Goal: Communication & Community: Answer question/provide support

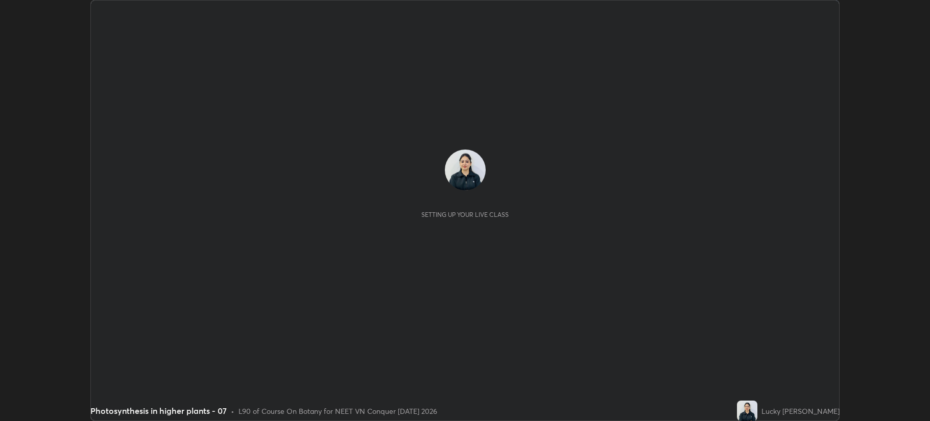
scroll to position [421, 929]
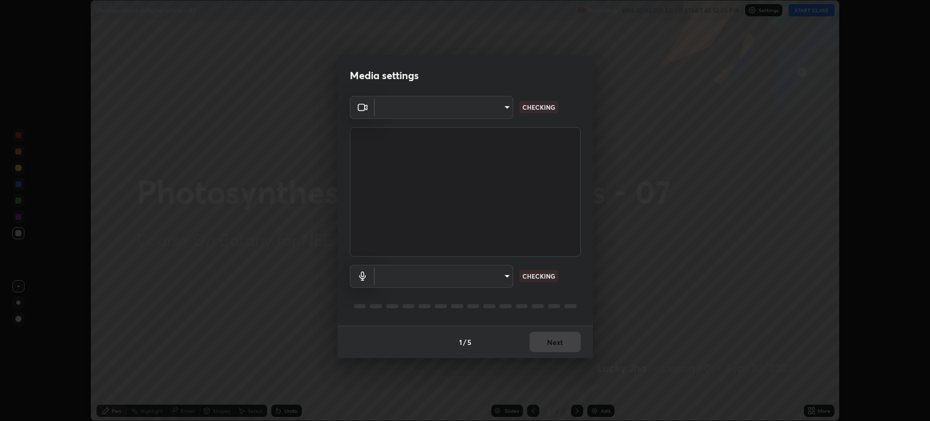
type input "b514d6723dd4d3c471526cd53b1784ca3f70d9044c5aa72a57affb8596088c16"
type input "288d00288fcaf616a09bcad34bc7532a5ade2d59963b3bff78b1911a708f0a81"
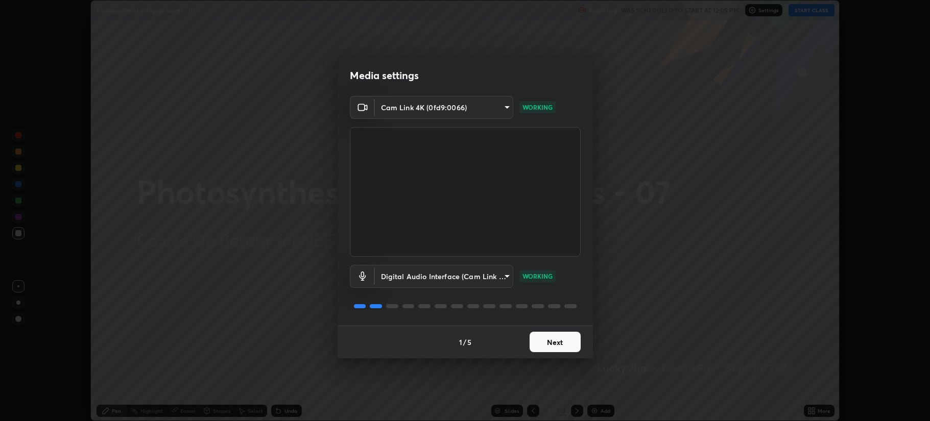
click at [543, 346] on button "Next" at bounding box center [555, 342] width 51 height 20
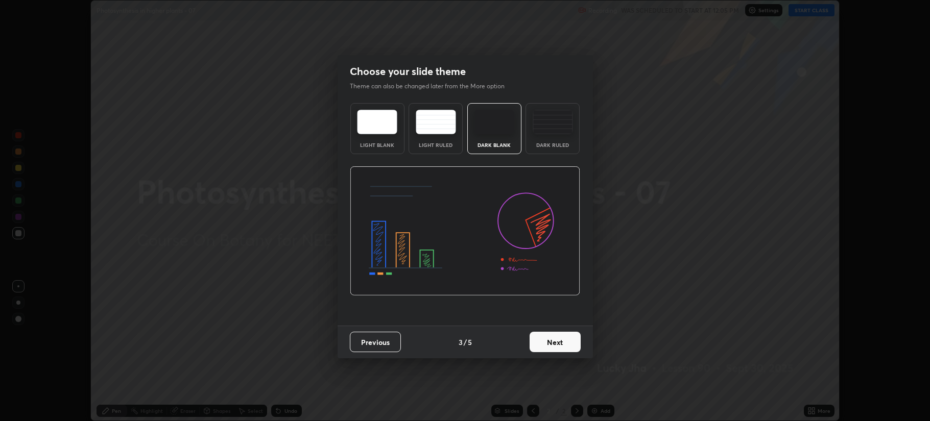
click at [551, 346] on button "Next" at bounding box center [555, 342] width 51 height 20
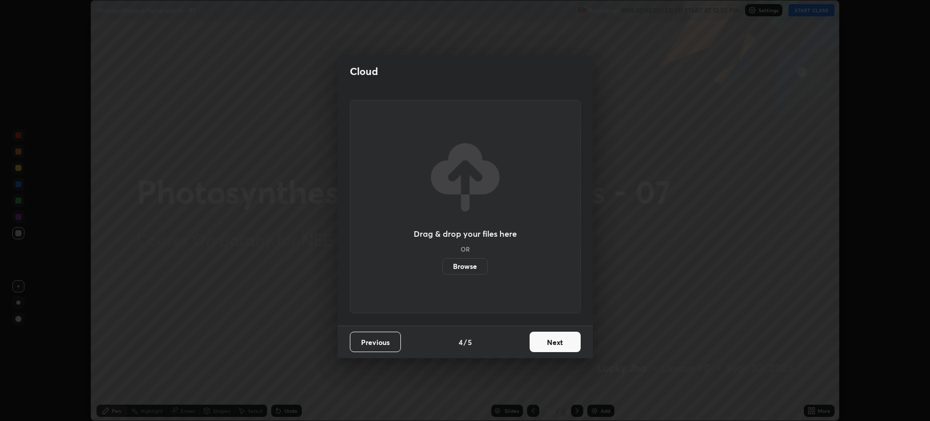
click at [554, 343] on button "Next" at bounding box center [555, 342] width 51 height 20
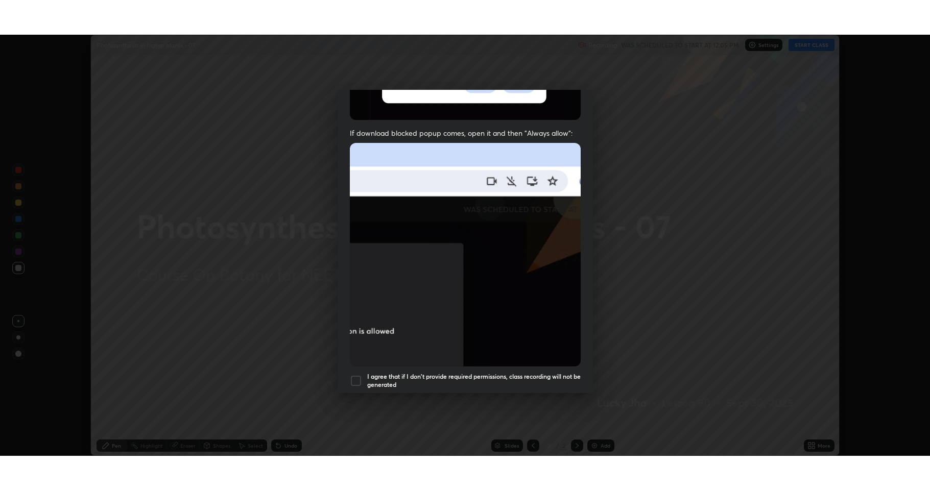
scroll to position [207, 0]
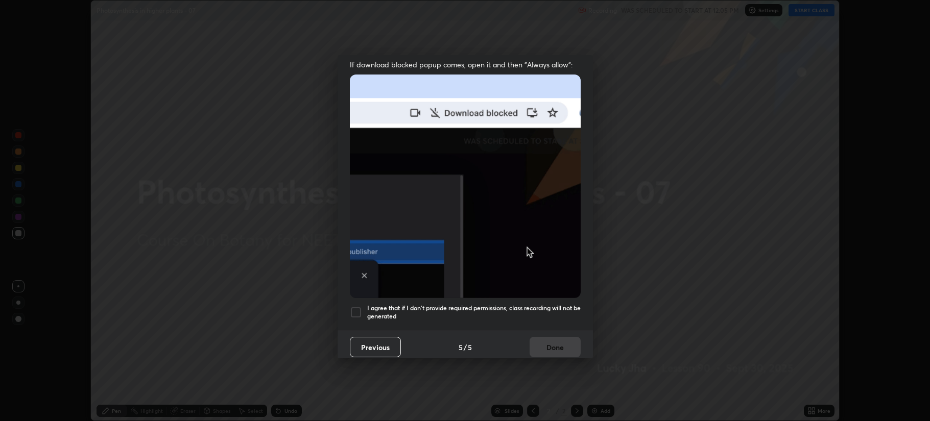
click at [357, 306] on div at bounding box center [356, 312] width 12 height 12
click at [543, 349] on button "Done" at bounding box center [555, 347] width 51 height 20
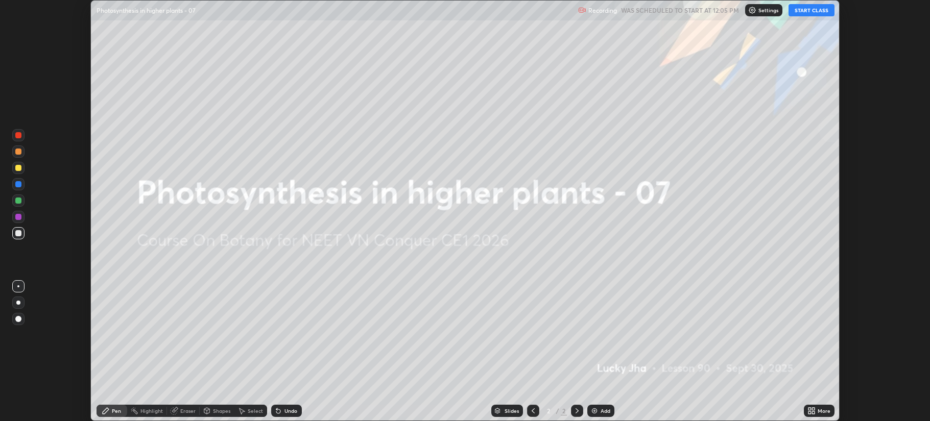
click at [593, 407] on img at bounding box center [594, 411] width 8 height 8
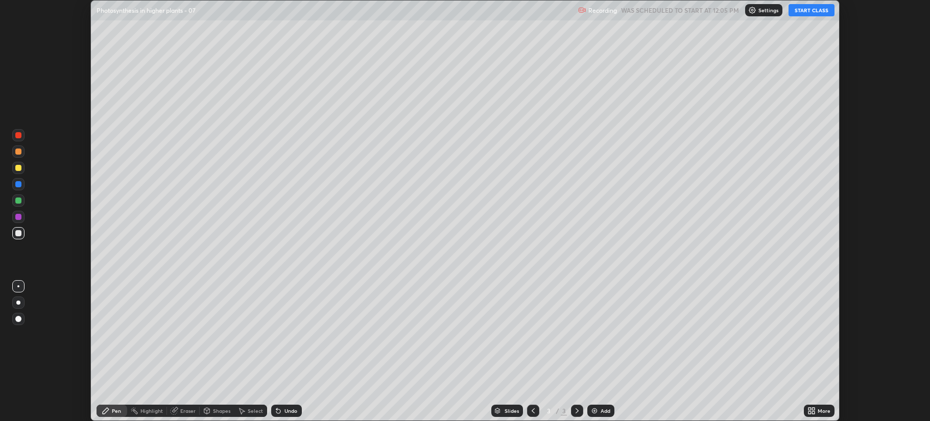
click at [819, 414] on div "More" at bounding box center [824, 411] width 13 height 5
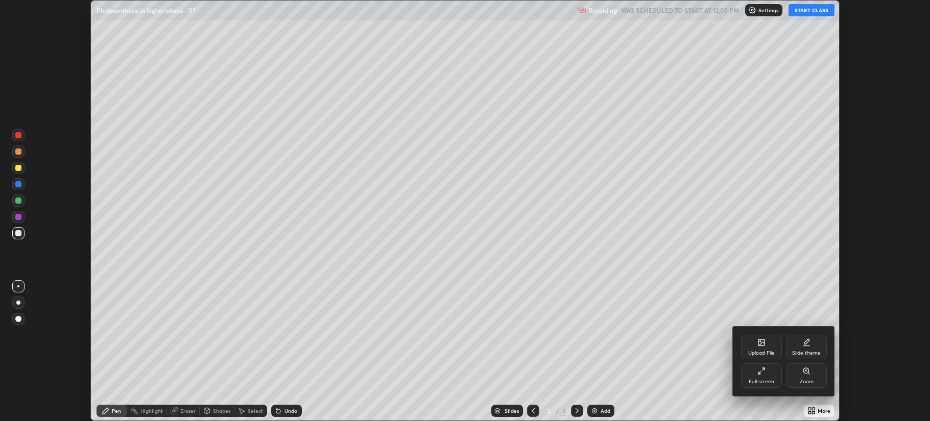
click at [763, 379] on div "Full screen" at bounding box center [762, 381] width 26 height 5
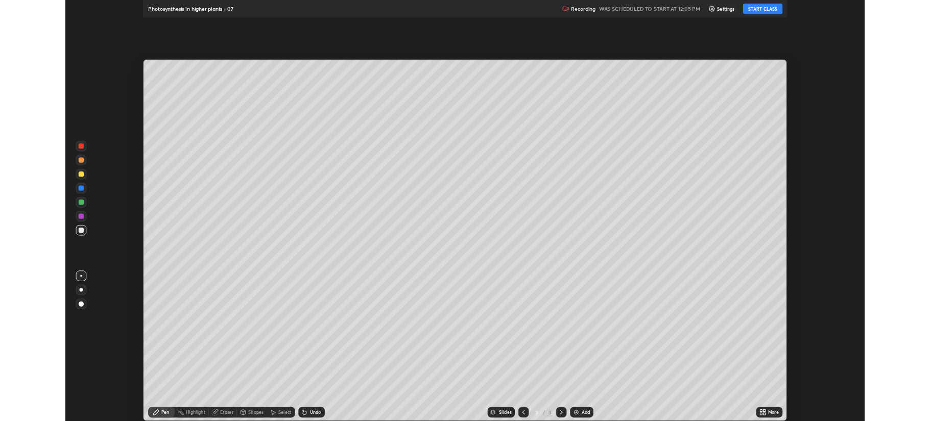
scroll to position [490, 930]
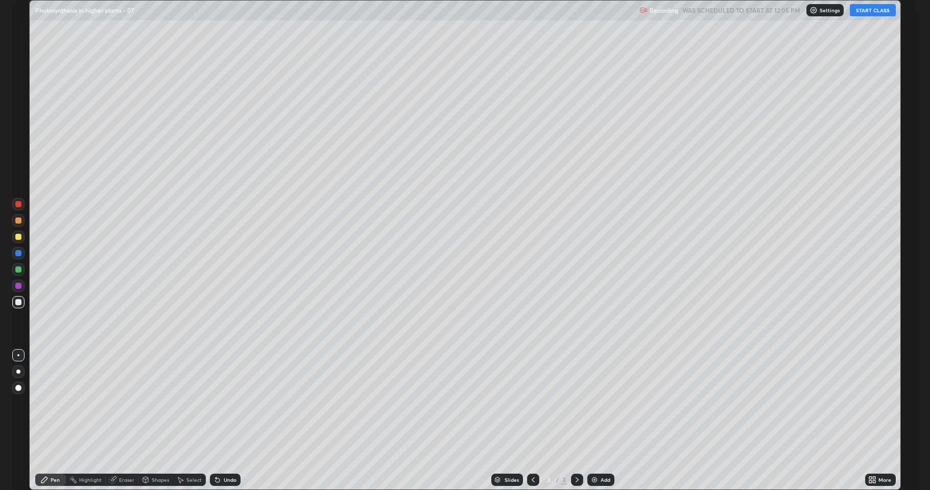
click at [870, 11] on button "START CLASS" at bounding box center [873, 10] width 46 height 12
click at [16, 241] on div at bounding box center [18, 237] width 12 height 12
click at [18, 237] on div at bounding box center [18, 237] width 6 height 6
click at [125, 421] on div "Eraser" at bounding box center [126, 479] width 15 height 5
click at [18, 421] on icon at bounding box center [18, 445] width 8 height 9
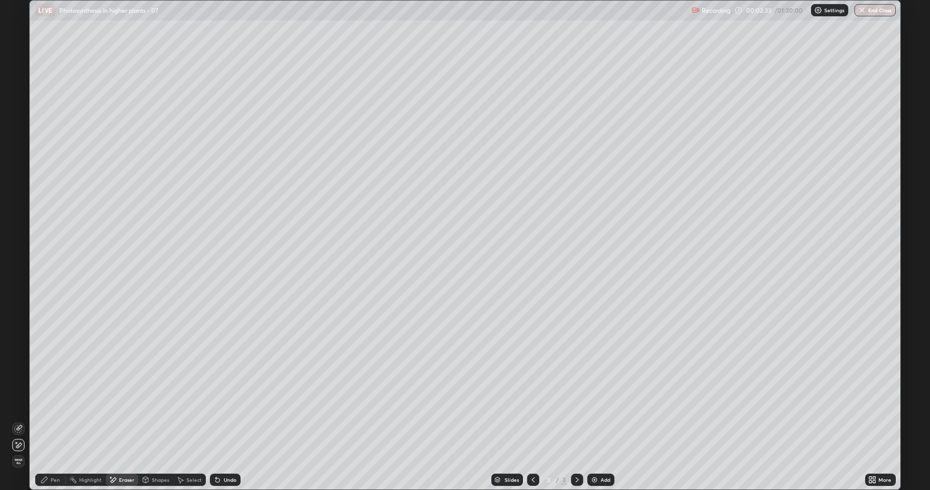
click at [57, 421] on div "Pen" at bounding box center [55, 479] width 9 height 5
click at [18, 303] on div at bounding box center [18, 302] width 6 height 6
click at [122, 421] on div "Eraser" at bounding box center [122, 480] width 33 height 12
click at [121, 421] on div "Eraser" at bounding box center [126, 479] width 15 height 5
click at [22, 421] on span "Erase all" at bounding box center [18, 462] width 11 height 6
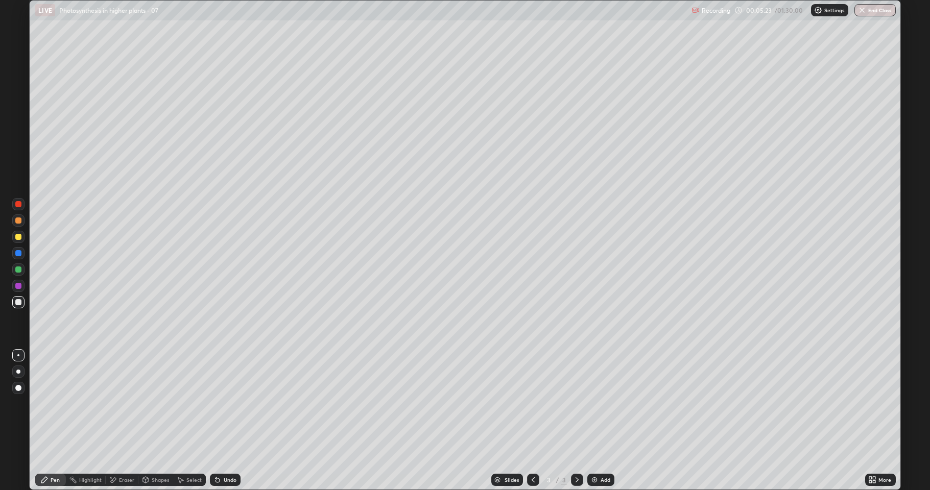
click at [19, 238] on div at bounding box center [18, 237] width 6 height 6
click at [155, 421] on div "Shapes" at bounding box center [160, 479] width 17 height 5
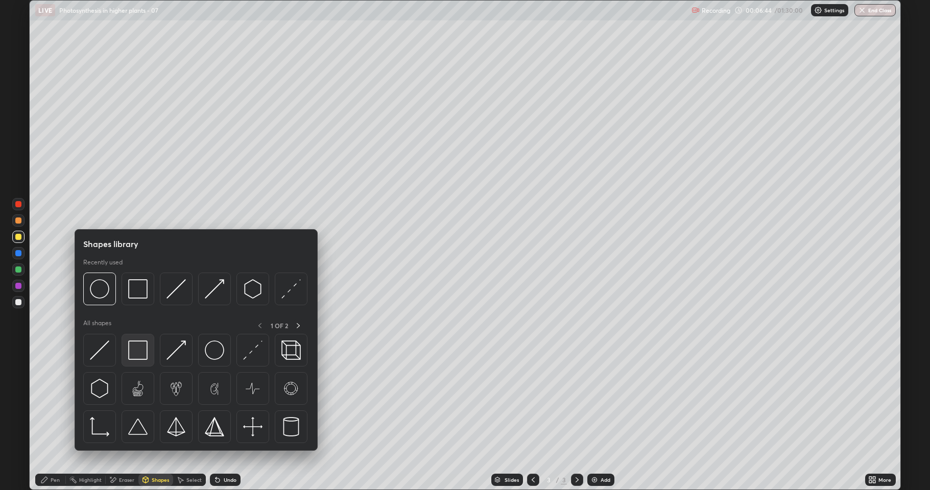
click at [136, 352] on img at bounding box center [137, 350] width 19 height 19
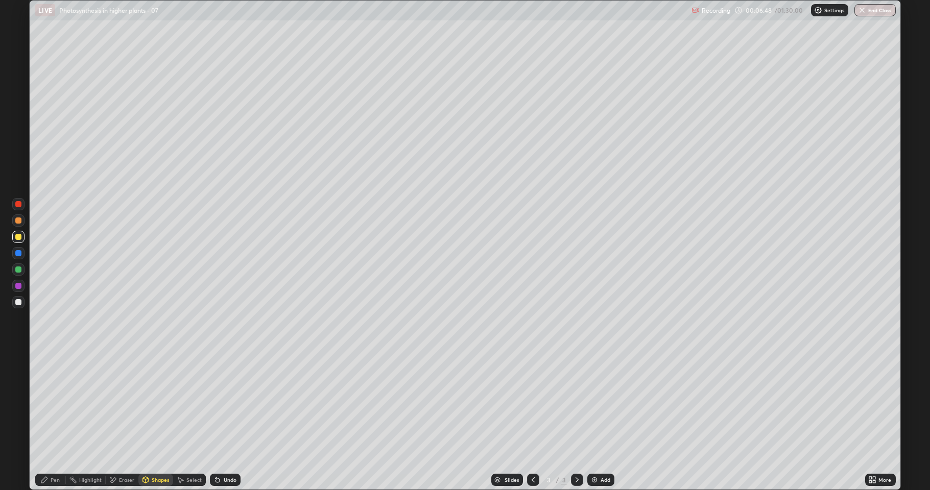
click at [53, 421] on div "Pen" at bounding box center [55, 479] width 9 height 5
click at [156, 421] on div "Shapes" at bounding box center [160, 479] width 17 height 5
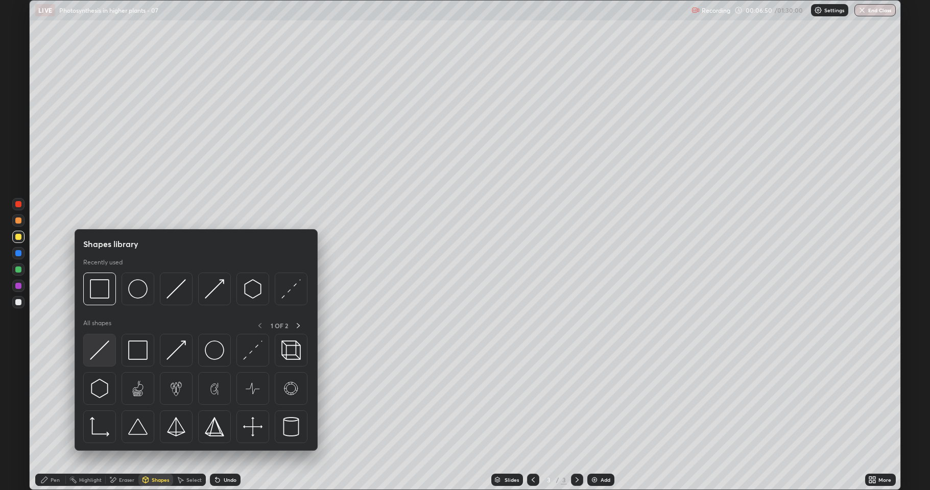
click at [101, 348] on img at bounding box center [99, 350] width 19 height 19
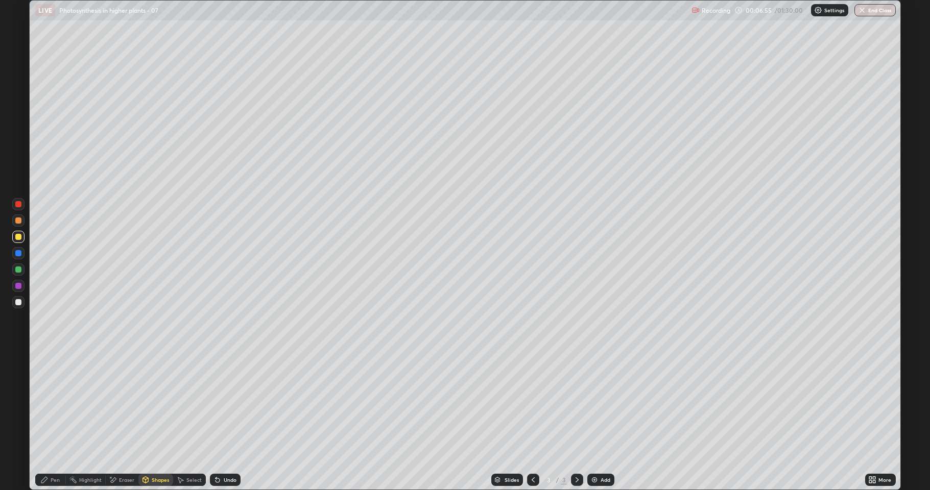
click at [47, 421] on icon at bounding box center [44, 480] width 8 height 8
click at [20, 304] on div at bounding box center [18, 302] width 6 height 6
click at [153, 421] on div "Shapes" at bounding box center [155, 480] width 35 height 20
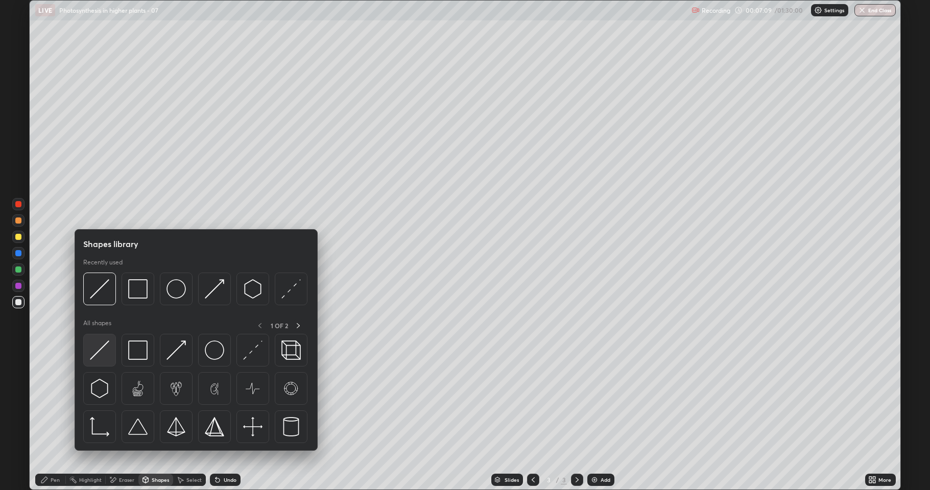
click at [100, 350] on img at bounding box center [99, 350] width 19 height 19
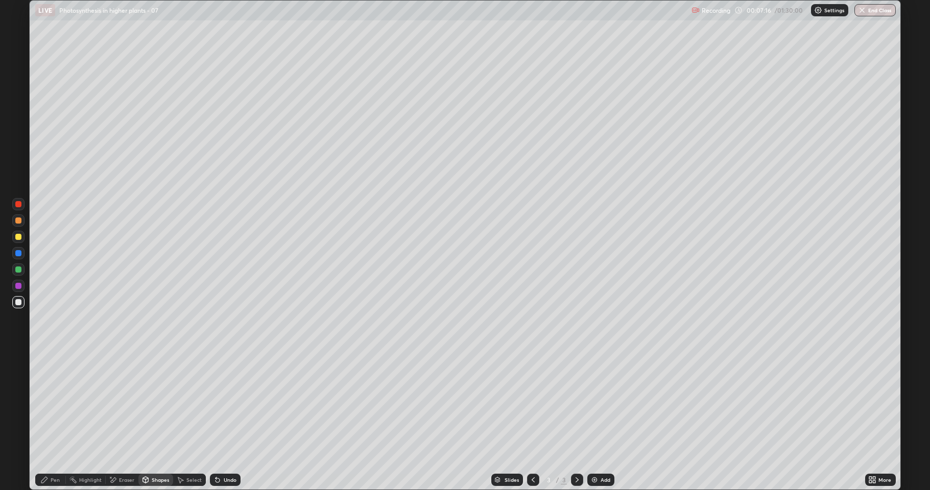
click at [18, 300] on div at bounding box center [18, 302] width 6 height 6
click at [227, 421] on div "Undo" at bounding box center [230, 479] width 13 height 5
click at [226, 421] on div "Undo" at bounding box center [230, 479] width 13 height 5
click at [51, 421] on div "Pen" at bounding box center [55, 479] width 9 height 5
click at [153, 421] on div "Shapes" at bounding box center [155, 480] width 35 height 12
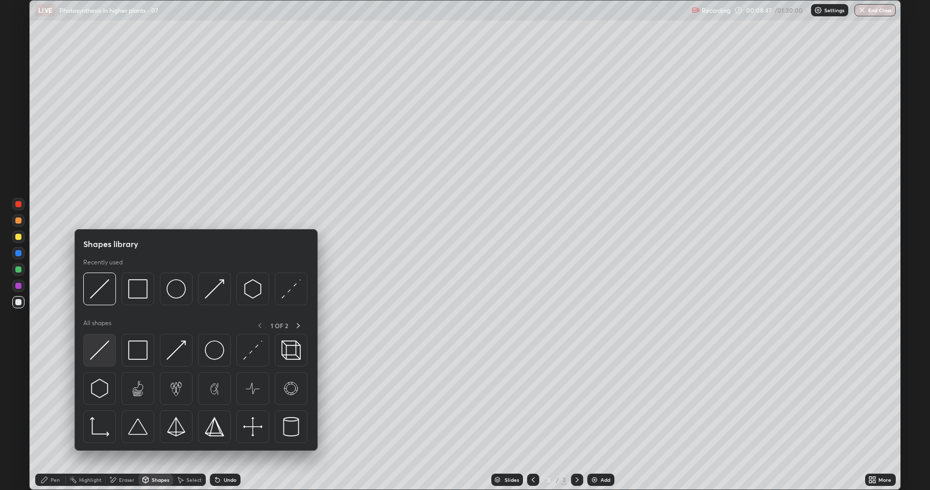
click at [107, 355] on img at bounding box center [99, 350] width 19 height 19
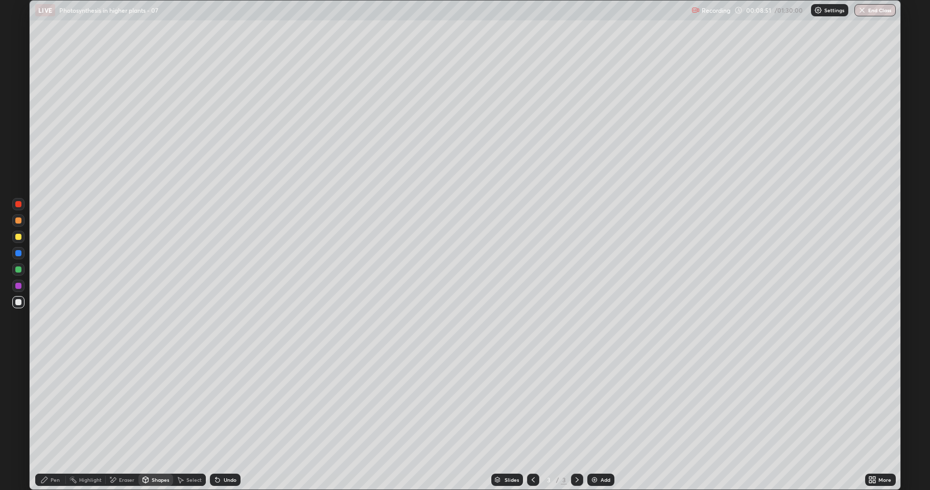
click at [49, 421] on div "Pen" at bounding box center [50, 480] width 31 height 12
click at [159, 421] on div "Shapes" at bounding box center [160, 479] width 17 height 5
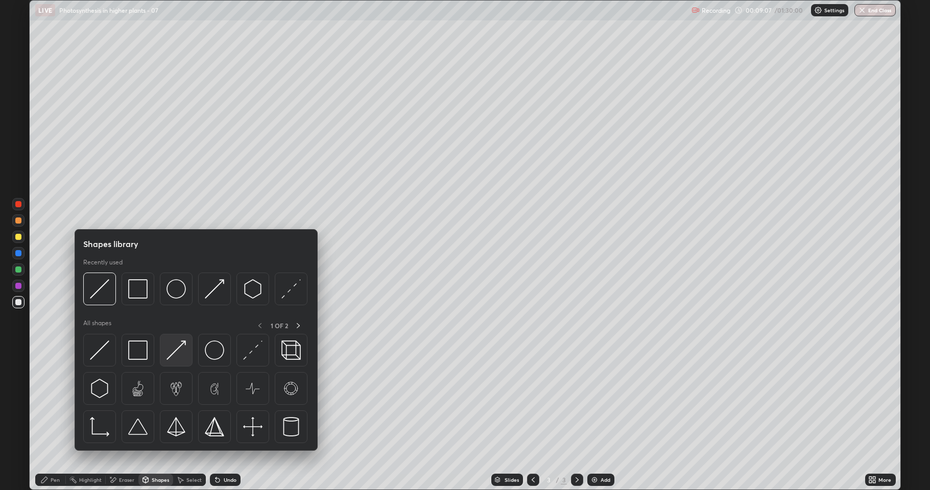
click at [174, 351] on img at bounding box center [175, 350] width 19 height 19
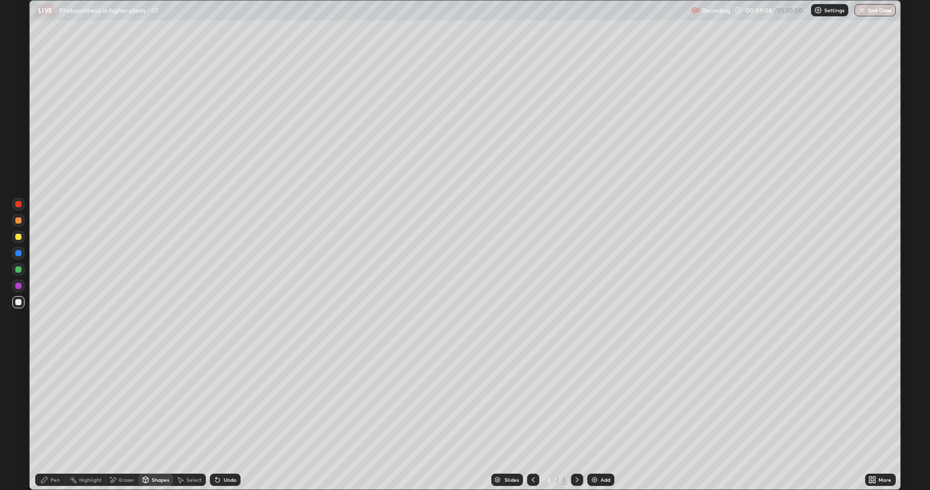
click at [22, 236] on div at bounding box center [18, 237] width 12 height 12
click at [53, 421] on div "Pen" at bounding box center [55, 479] width 9 height 5
click at [218, 421] on icon at bounding box center [217, 480] width 8 height 8
click at [216, 421] on div "Undo" at bounding box center [225, 480] width 31 height 12
click at [599, 421] on div "Add" at bounding box center [600, 480] width 27 height 12
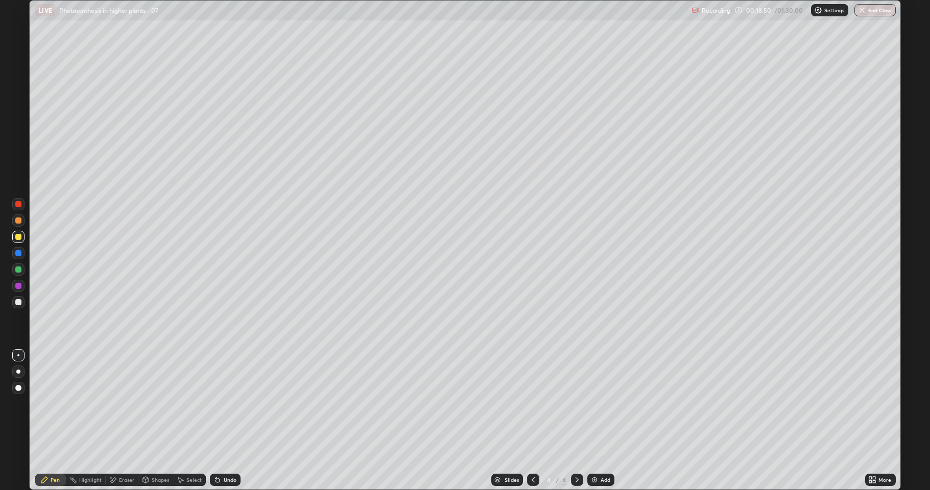
click at [13, 239] on div at bounding box center [18, 237] width 12 height 12
click at [16, 305] on div at bounding box center [18, 302] width 12 height 12
click at [151, 421] on div "Shapes" at bounding box center [155, 480] width 35 height 12
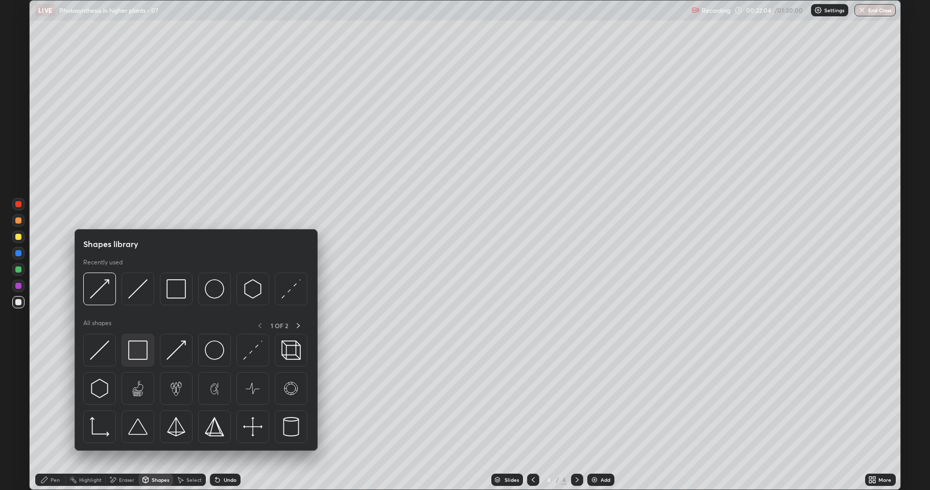
click at [135, 350] on img at bounding box center [137, 350] width 19 height 19
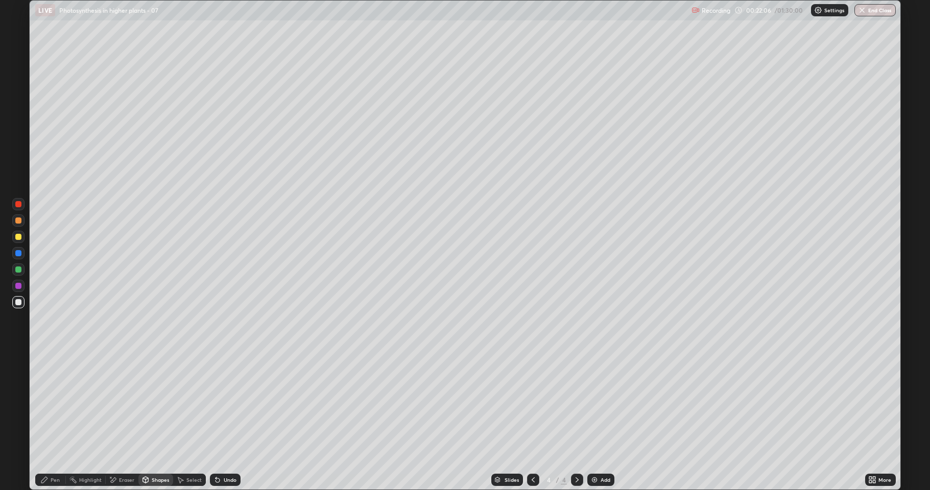
click at [16, 272] on div at bounding box center [18, 270] width 6 height 6
click at [47, 421] on icon at bounding box center [44, 480] width 6 height 6
click at [16, 302] on div at bounding box center [18, 302] width 6 height 6
click at [15, 303] on div at bounding box center [18, 302] width 6 height 6
click at [229, 421] on div "Undo" at bounding box center [225, 480] width 31 height 12
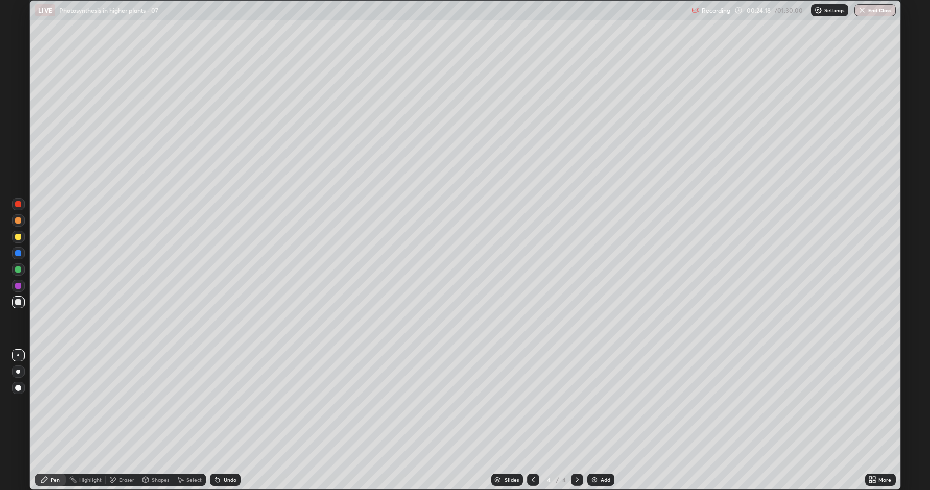
click at [17, 290] on div at bounding box center [18, 286] width 12 height 12
click at [153, 421] on div "Shapes" at bounding box center [160, 479] width 17 height 5
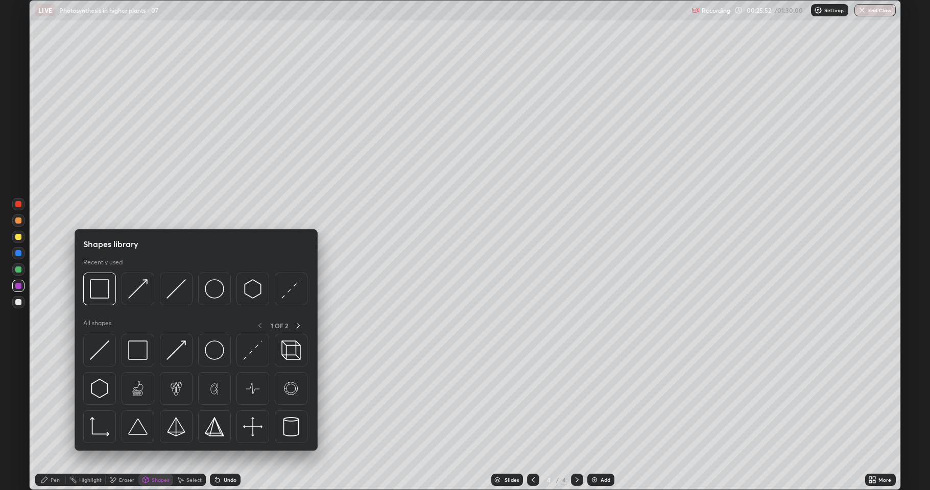
click at [120, 421] on div "Eraser" at bounding box center [122, 480] width 33 height 12
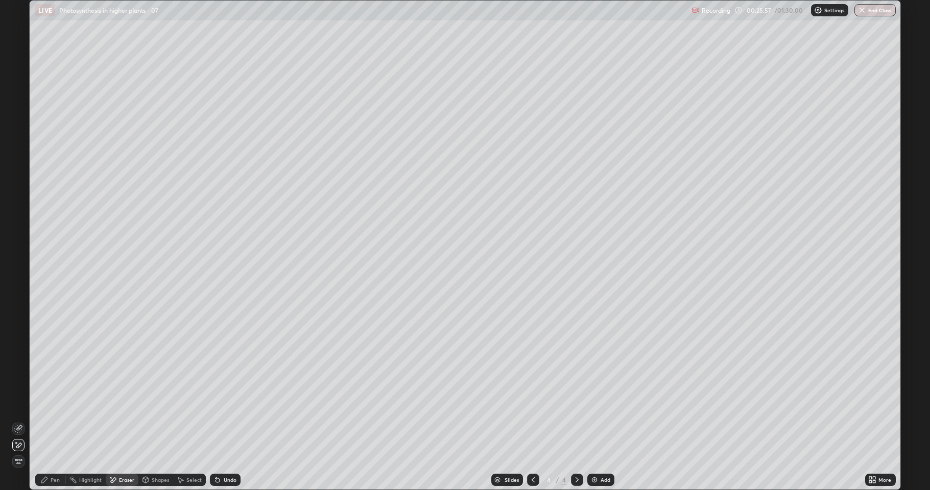
click at [61, 421] on div "Pen" at bounding box center [50, 480] width 31 height 12
click at [18, 302] on div at bounding box center [18, 302] width 6 height 6
click at [16, 302] on div at bounding box center [18, 302] width 6 height 6
click at [17, 284] on div at bounding box center [18, 286] width 6 height 6
click at [592, 421] on img at bounding box center [594, 480] width 8 height 8
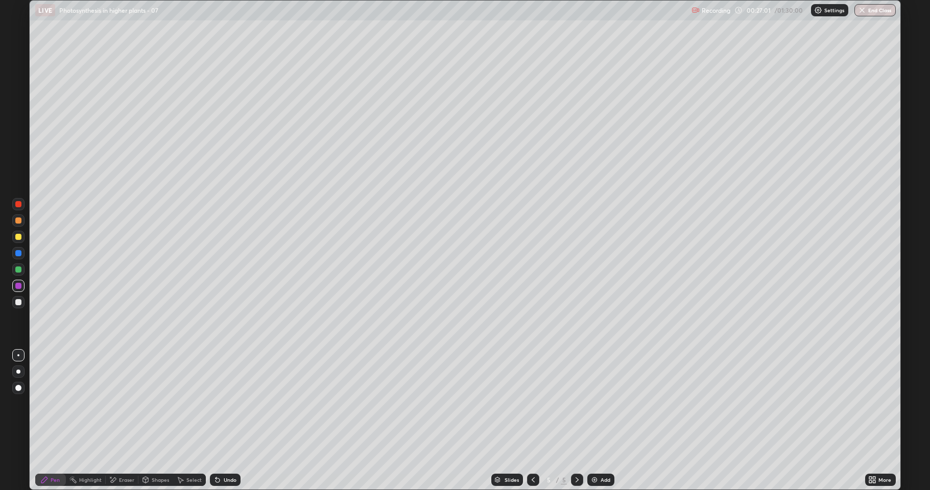
click at [18, 303] on div at bounding box center [18, 302] width 6 height 6
click at [150, 421] on div "Shapes" at bounding box center [155, 480] width 35 height 12
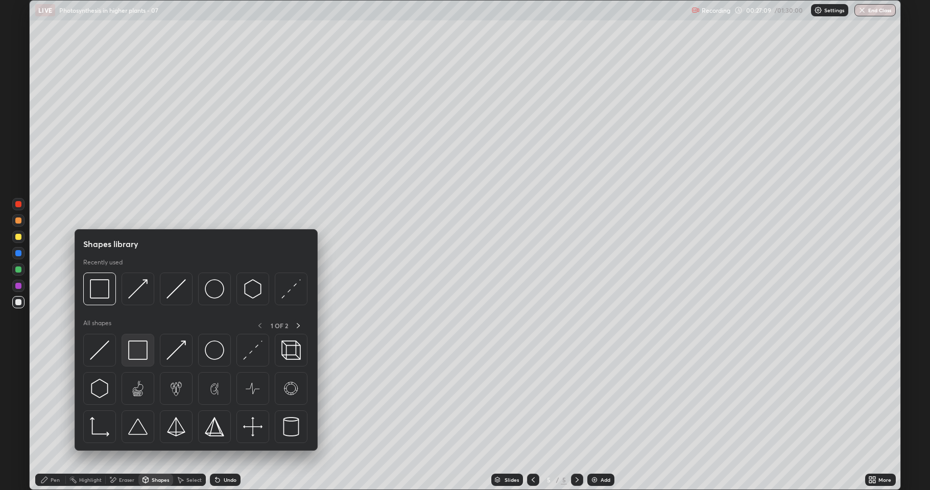
click at [140, 351] on img at bounding box center [137, 350] width 19 height 19
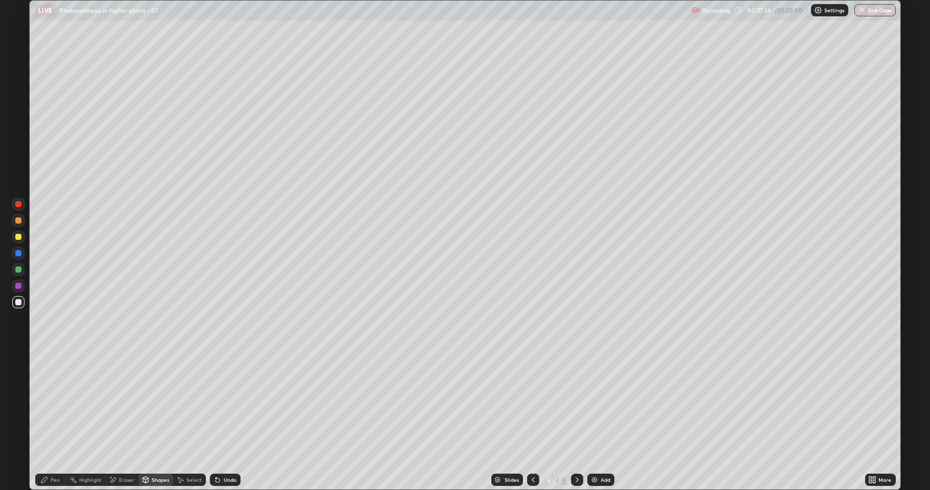
click at [58, 421] on div "Pen" at bounding box center [50, 480] width 31 height 12
click at [18, 239] on div at bounding box center [18, 237] width 6 height 6
click at [151, 421] on div "Shapes" at bounding box center [155, 480] width 35 height 12
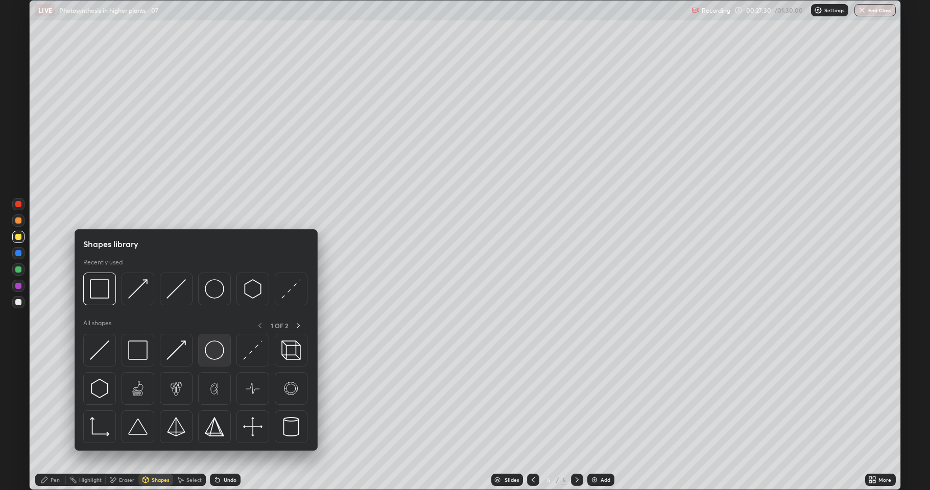
click at [214, 352] on img at bounding box center [214, 350] width 19 height 19
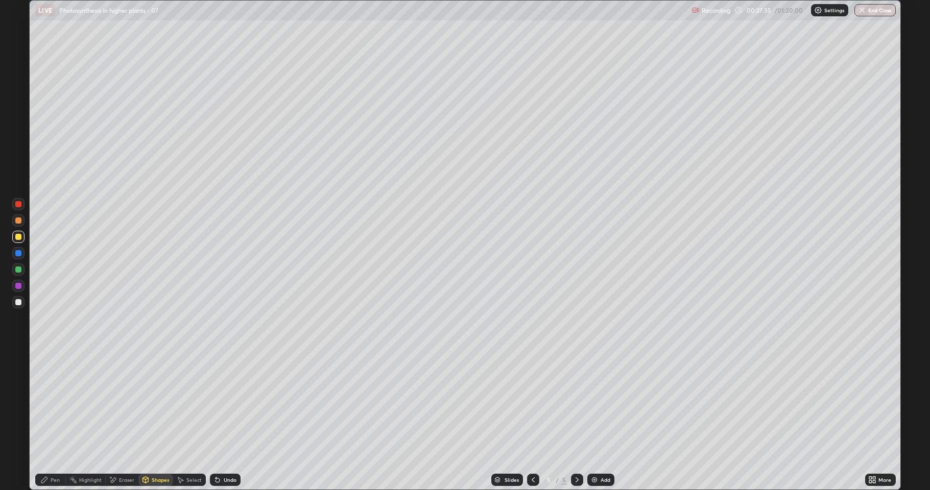
click at [50, 421] on div "Pen" at bounding box center [50, 480] width 31 height 12
click at [15, 265] on div at bounding box center [18, 269] width 12 height 12
click at [17, 236] on div at bounding box center [18, 237] width 6 height 6
click at [157, 421] on div "Shapes" at bounding box center [160, 479] width 17 height 5
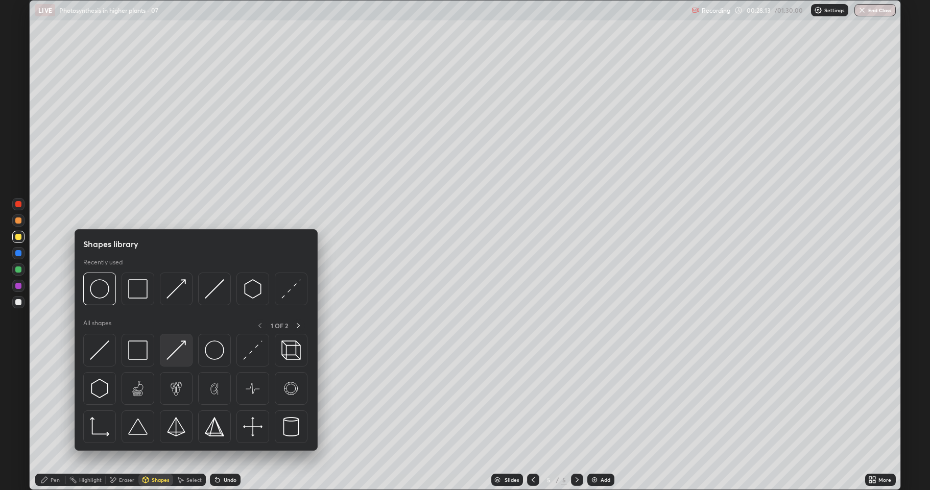
click at [171, 355] on img at bounding box center [175, 350] width 19 height 19
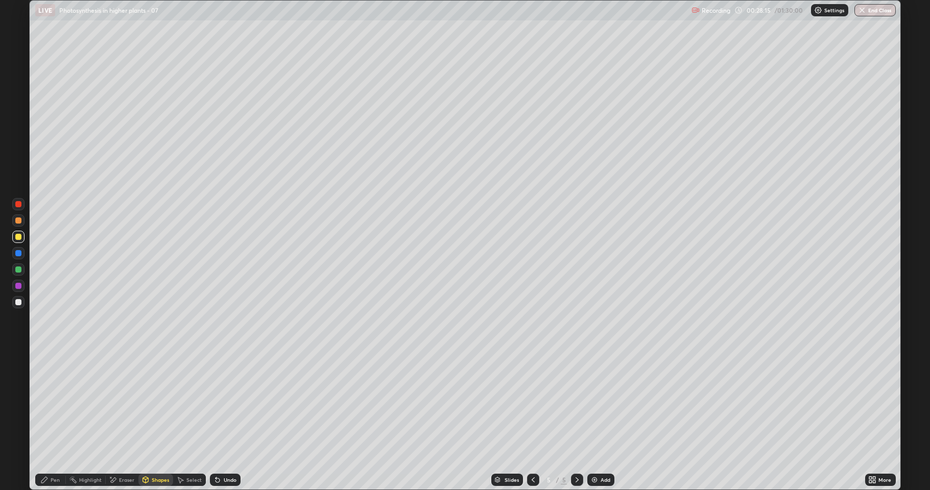
click at [54, 421] on div "Pen" at bounding box center [55, 479] width 9 height 5
click at [18, 300] on div at bounding box center [18, 302] width 6 height 6
click at [147, 421] on icon at bounding box center [145, 480] width 8 height 8
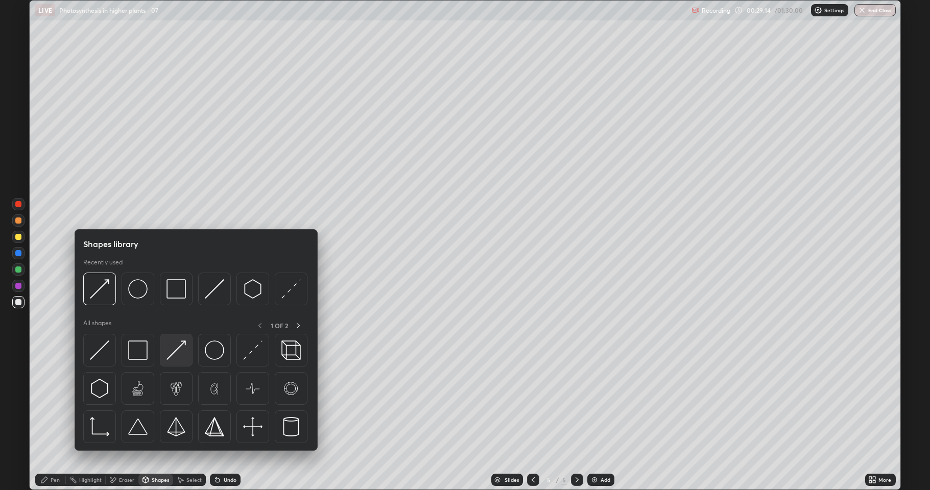
click at [166, 356] on img at bounding box center [175, 350] width 19 height 19
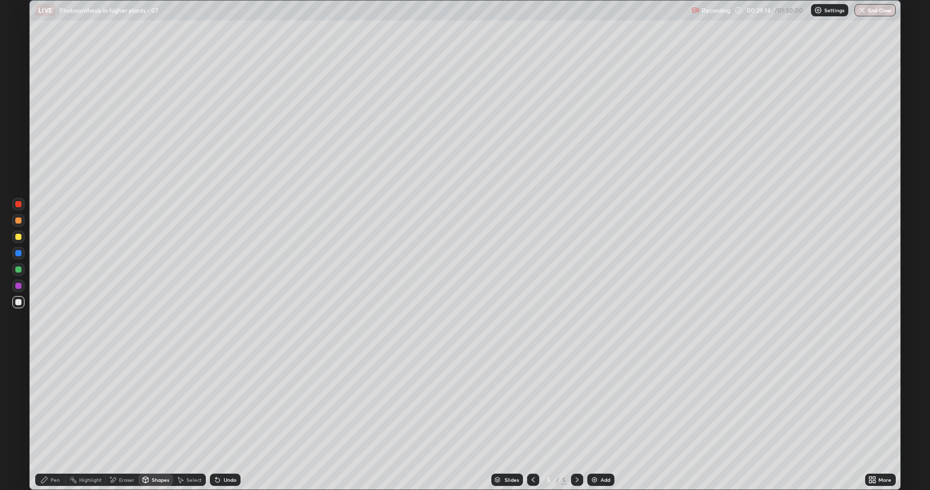
click at [15, 239] on div at bounding box center [18, 237] width 12 height 12
click at [15, 286] on div at bounding box center [18, 286] width 6 height 6
click at [221, 421] on div "Undo" at bounding box center [223, 480] width 35 height 20
click at [44, 421] on div "Pen" at bounding box center [50, 480] width 31 height 12
click at [15, 301] on div at bounding box center [18, 302] width 6 height 6
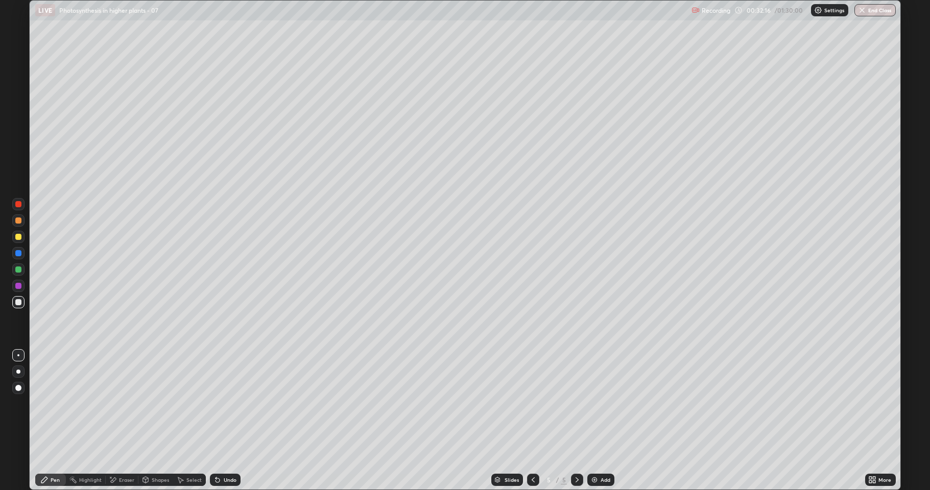
click at [221, 421] on div "Undo" at bounding box center [225, 480] width 31 height 12
click at [229, 421] on div "Undo" at bounding box center [230, 479] width 13 height 5
click at [13, 272] on div at bounding box center [18, 269] width 12 height 12
click at [122, 421] on div "Eraser" at bounding box center [126, 479] width 15 height 5
click at [20, 421] on icon at bounding box center [18, 429] width 8 height 8
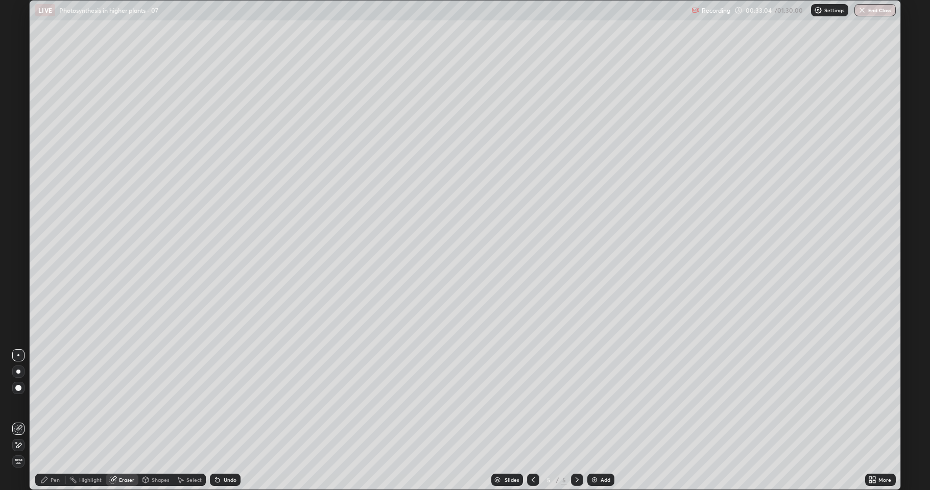
click at [53, 421] on div "Pen" at bounding box center [50, 480] width 31 height 12
click at [151, 421] on div "Shapes" at bounding box center [155, 480] width 35 height 12
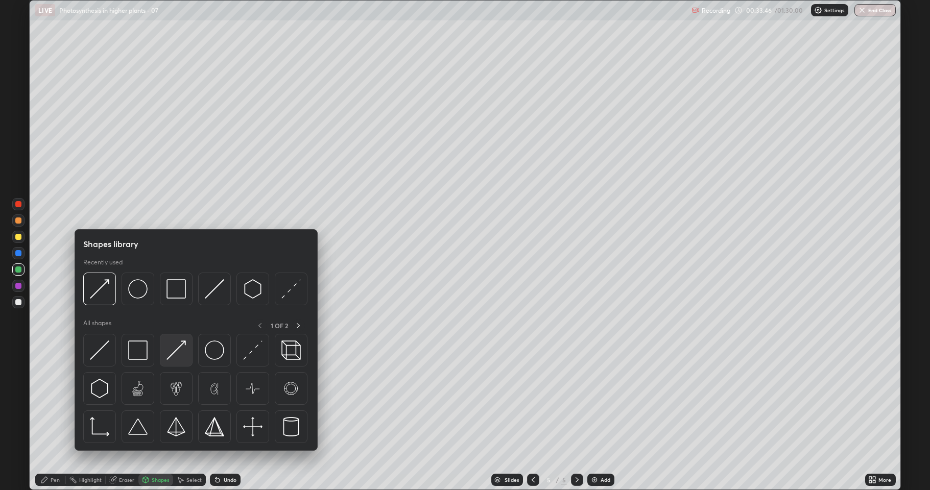
click at [173, 354] on img at bounding box center [175, 350] width 19 height 19
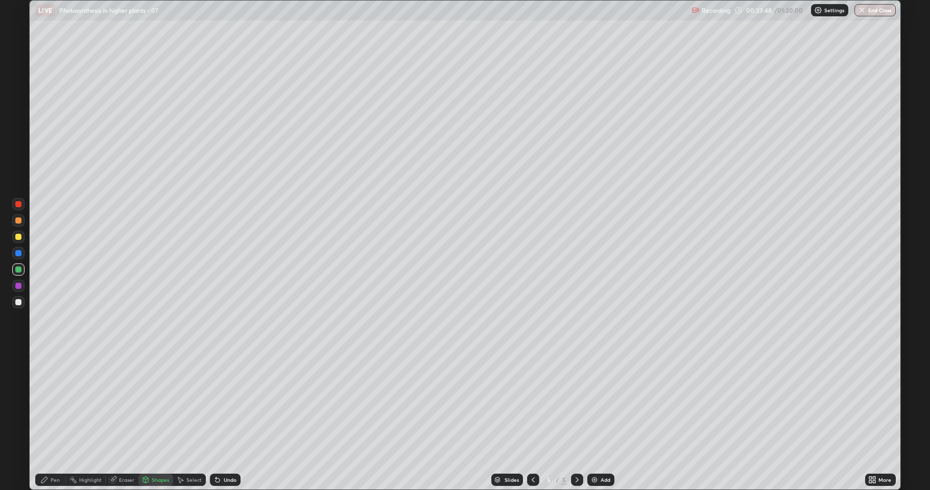
click at [52, 421] on div "Pen" at bounding box center [55, 479] width 9 height 5
click at [155, 421] on div "Shapes" at bounding box center [160, 479] width 17 height 5
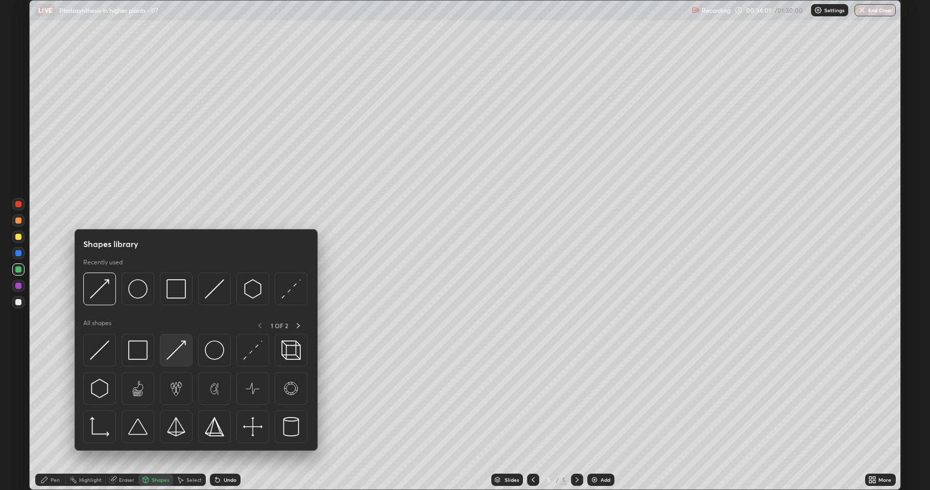
click at [174, 351] on img at bounding box center [175, 350] width 19 height 19
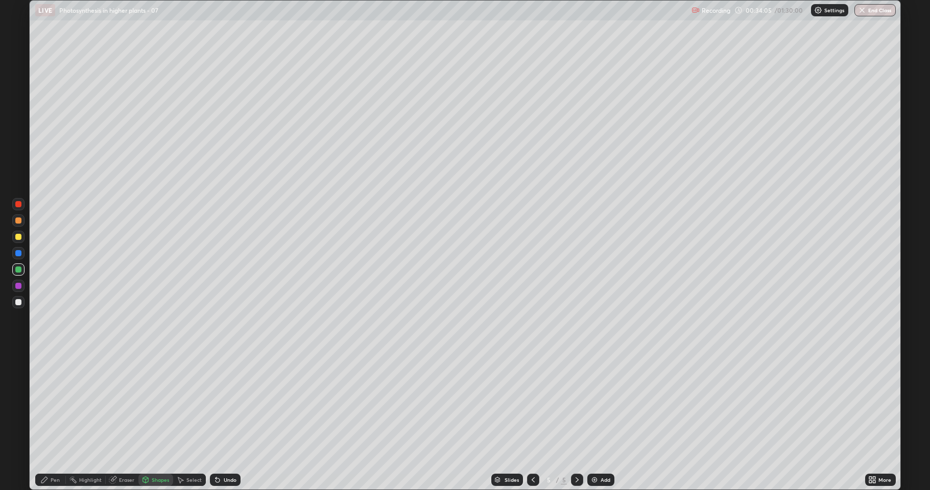
click at [51, 421] on div "Pen" at bounding box center [55, 479] width 9 height 5
click at [147, 421] on icon at bounding box center [146, 479] width 6 height 2
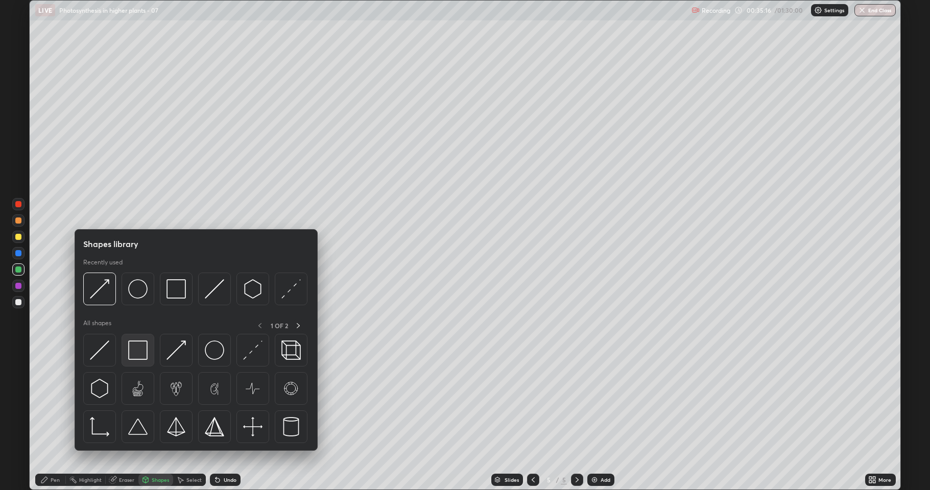
click at [140, 352] on img at bounding box center [137, 350] width 19 height 19
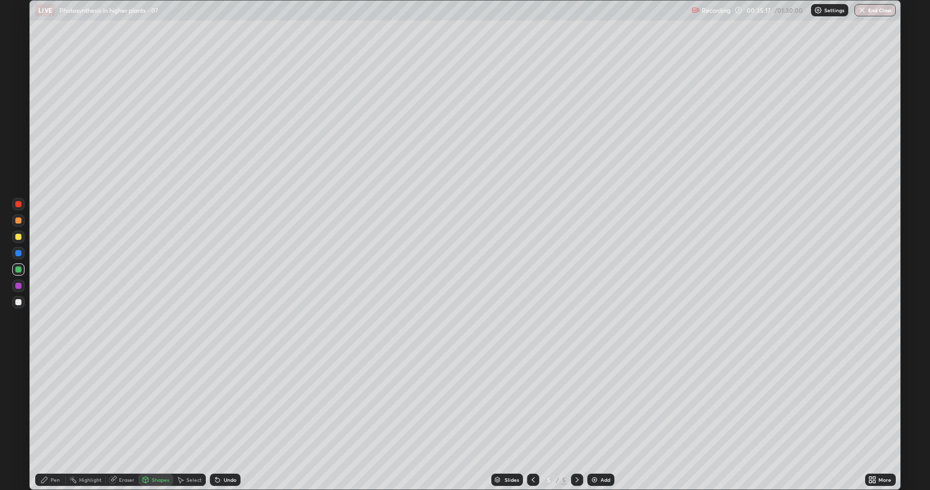
click at [18, 286] on div at bounding box center [18, 286] width 6 height 6
click at [42, 421] on icon at bounding box center [44, 480] width 8 height 8
click at [15, 308] on div at bounding box center [18, 302] width 12 height 12
click at [527, 421] on div at bounding box center [533, 480] width 12 height 12
click at [574, 421] on div at bounding box center [577, 480] width 12 height 12
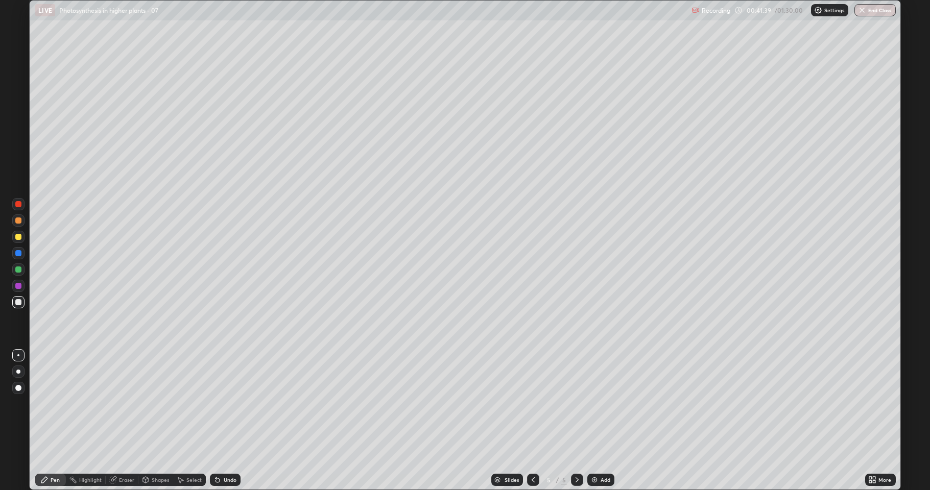
click at [21, 239] on div at bounding box center [18, 237] width 12 height 12
click at [602, 421] on div "Add" at bounding box center [606, 479] width 10 height 5
click at [13, 237] on div at bounding box center [18, 237] width 12 height 12
click at [146, 421] on icon at bounding box center [146, 481] width 0 height 4
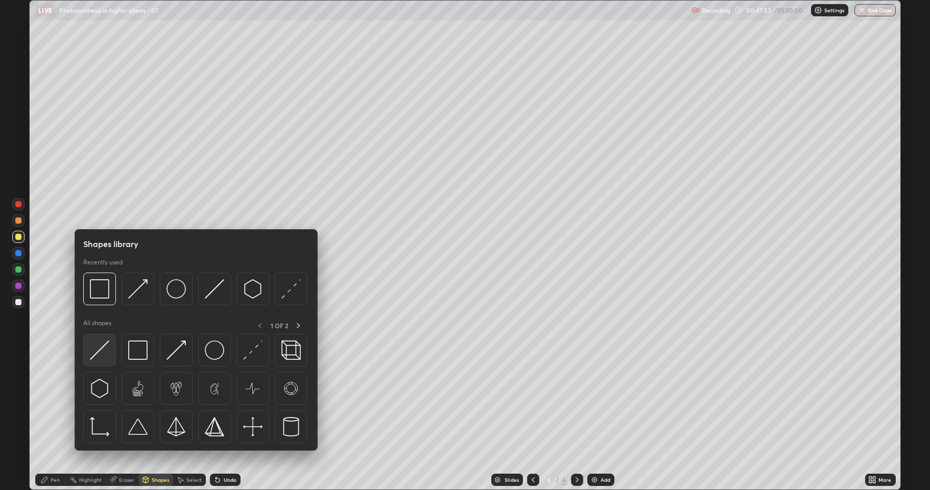
click at [101, 346] on img at bounding box center [99, 350] width 19 height 19
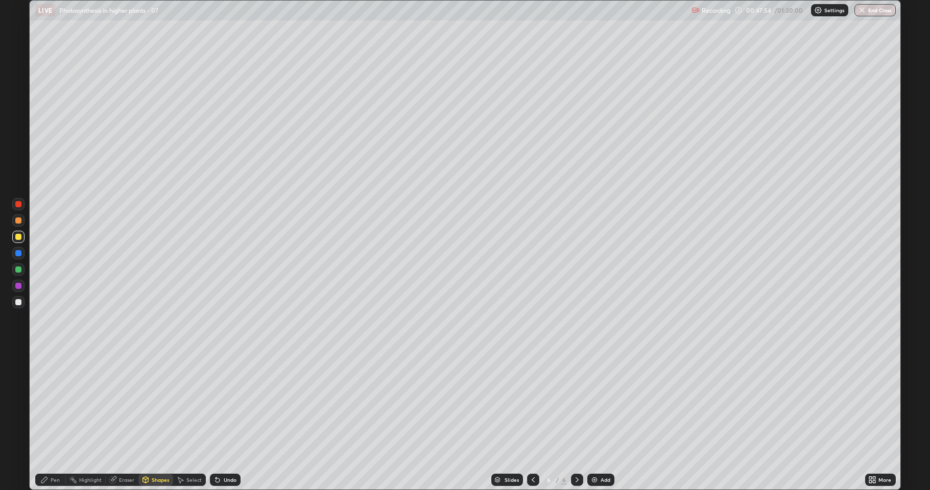
click at [42, 421] on icon at bounding box center [44, 480] width 8 height 8
click at [155, 421] on div "Shapes" at bounding box center [155, 480] width 35 height 12
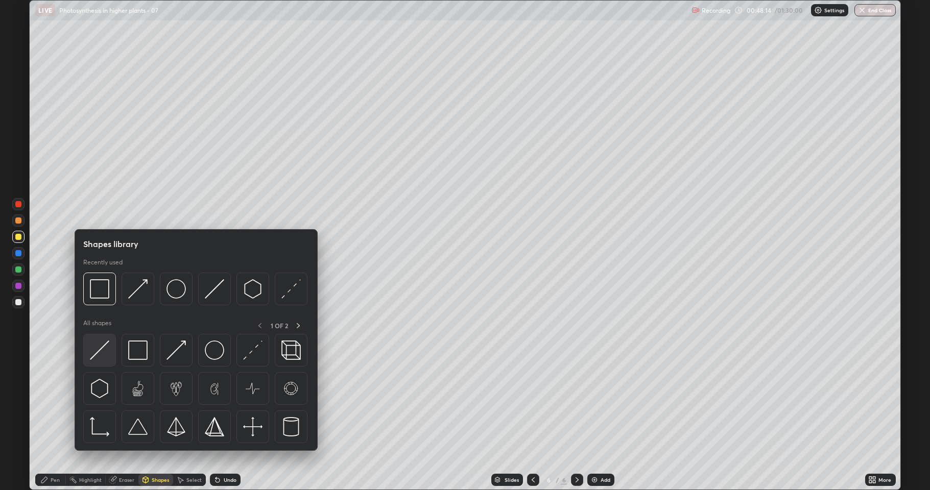
click at [99, 351] on img at bounding box center [99, 350] width 19 height 19
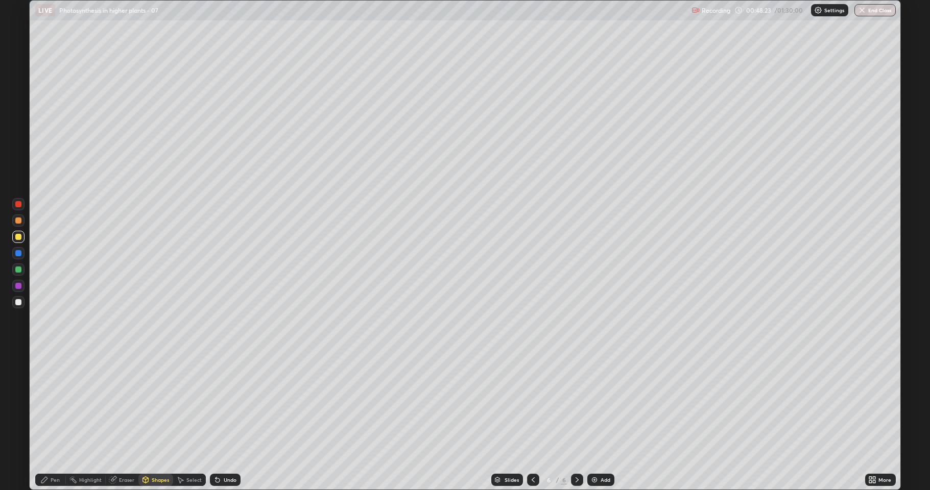
click at [54, 421] on div "Pen" at bounding box center [55, 479] width 9 height 5
click at [16, 307] on div at bounding box center [18, 302] width 12 height 12
click at [18, 237] on div at bounding box center [18, 237] width 6 height 6
click at [156, 421] on div "Shapes" at bounding box center [160, 479] width 17 height 5
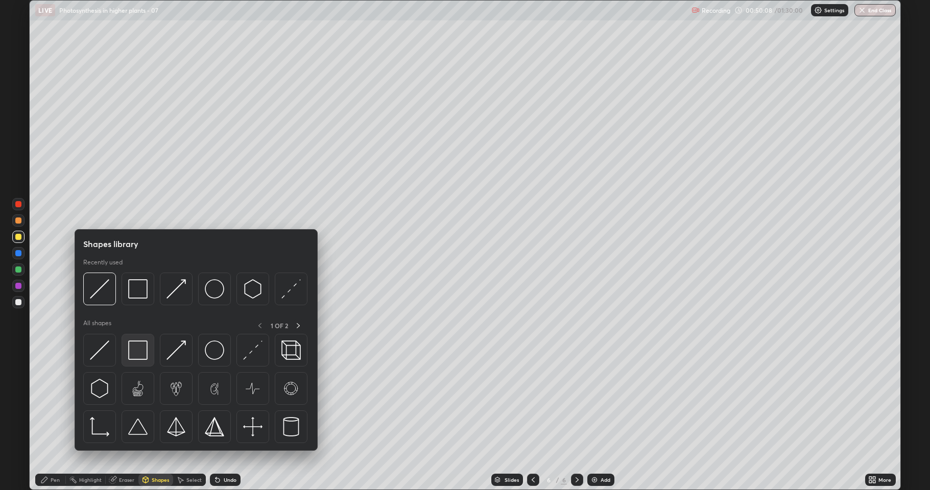
click at [128, 354] on img at bounding box center [137, 350] width 19 height 19
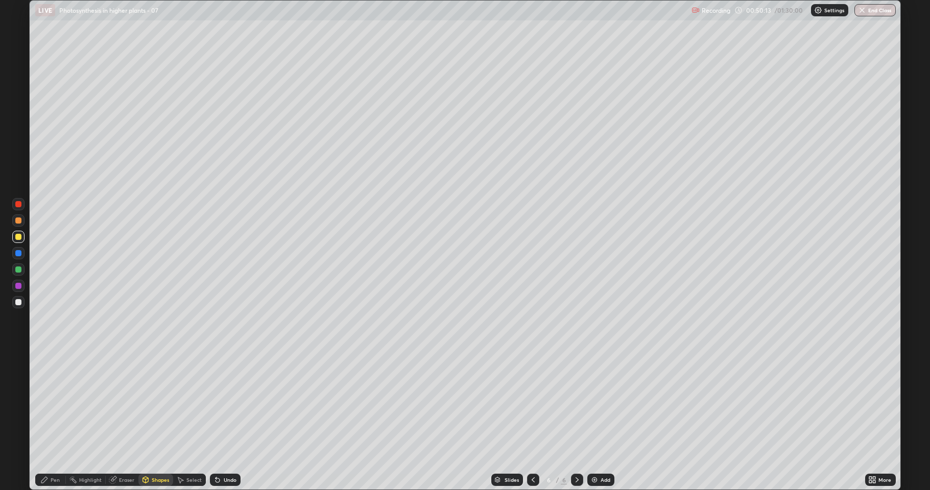
click at [57, 421] on div "Pen" at bounding box center [55, 479] width 9 height 5
click at [17, 306] on div at bounding box center [18, 302] width 12 height 12
click at [21, 302] on div at bounding box center [18, 302] width 6 height 6
click at [127, 421] on div "Eraser" at bounding box center [126, 479] width 15 height 5
click at [23, 421] on div at bounding box center [18, 445] width 12 height 12
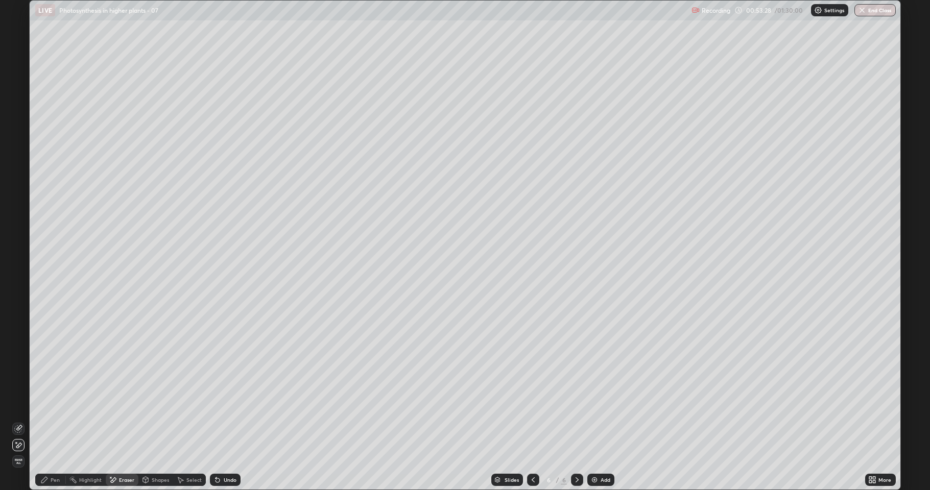
click at [46, 421] on icon at bounding box center [44, 480] width 8 height 8
click at [15, 239] on div at bounding box center [18, 237] width 12 height 12
click at [156, 421] on div "Shapes" at bounding box center [160, 479] width 17 height 5
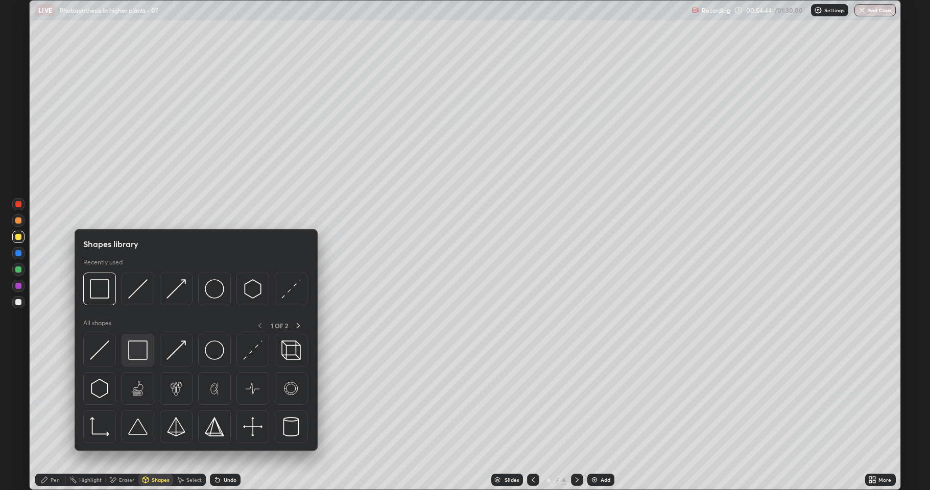
click at [141, 356] on img at bounding box center [137, 350] width 19 height 19
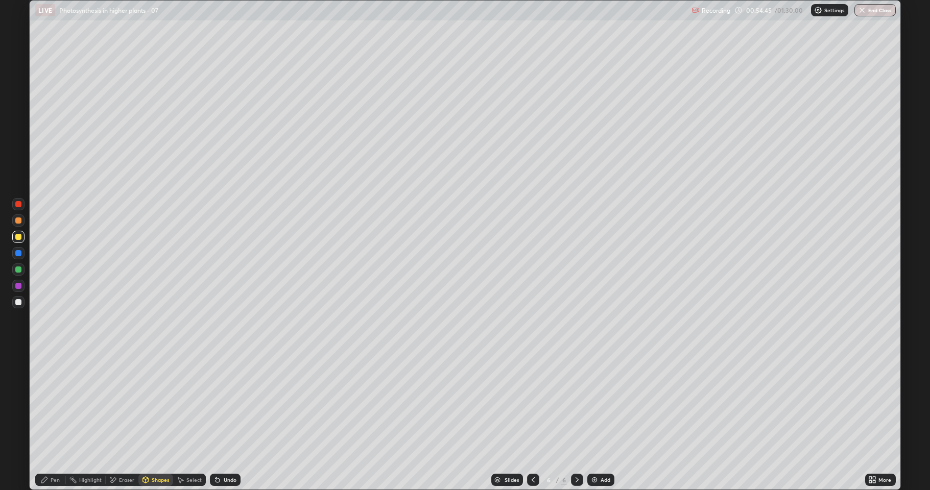
click at [161, 421] on div "Shapes" at bounding box center [160, 479] width 17 height 5
click at [54, 421] on div "Pen" at bounding box center [55, 479] width 9 height 5
click at [17, 303] on div at bounding box center [18, 302] width 6 height 6
click at [18, 305] on div at bounding box center [18, 302] width 6 height 6
click at [17, 302] on div at bounding box center [18, 302] width 6 height 6
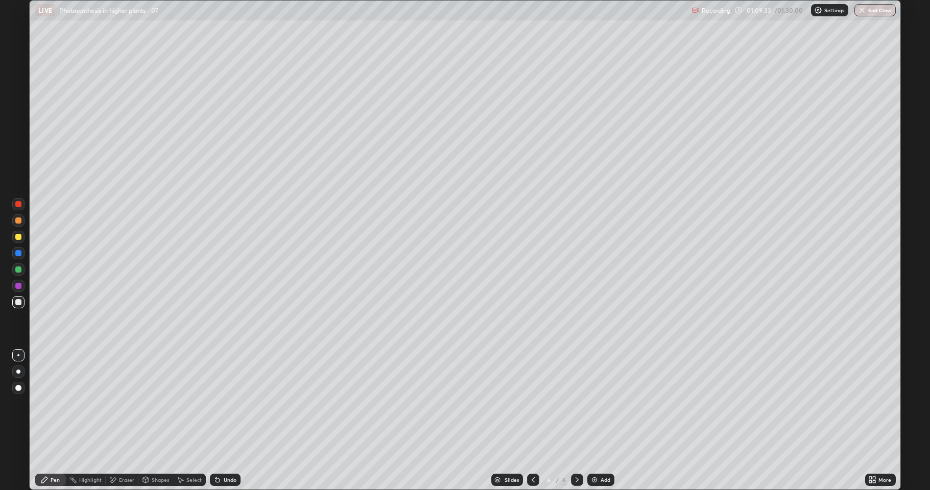
click at [225, 421] on div "Undo" at bounding box center [225, 480] width 31 height 12
click at [227, 421] on div "Undo" at bounding box center [225, 480] width 31 height 12
click at [596, 421] on div "Add" at bounding box center [600, 480] width 27 height 12
click at [152, 421] on div "Shapes" at bounding box center [160, 479] width 17 height 5
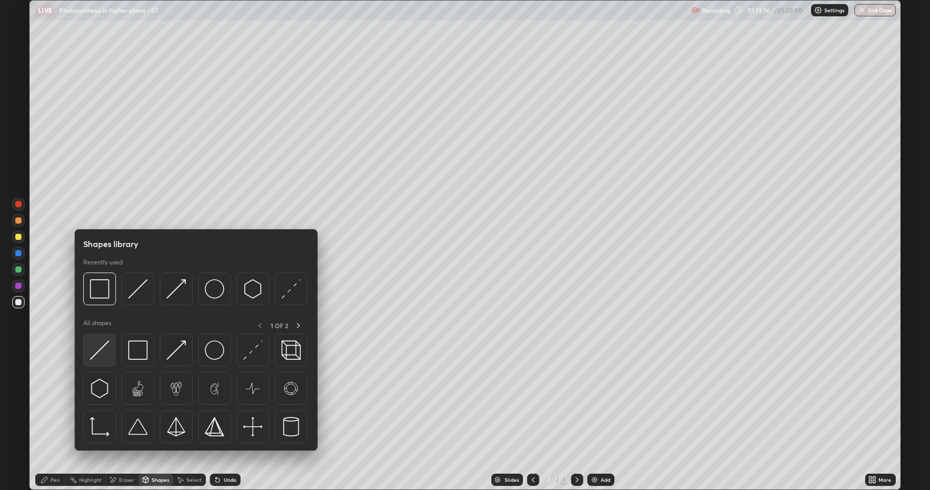
click at [104, 344] on img at bounding box center [99, 350] width 19 height 19
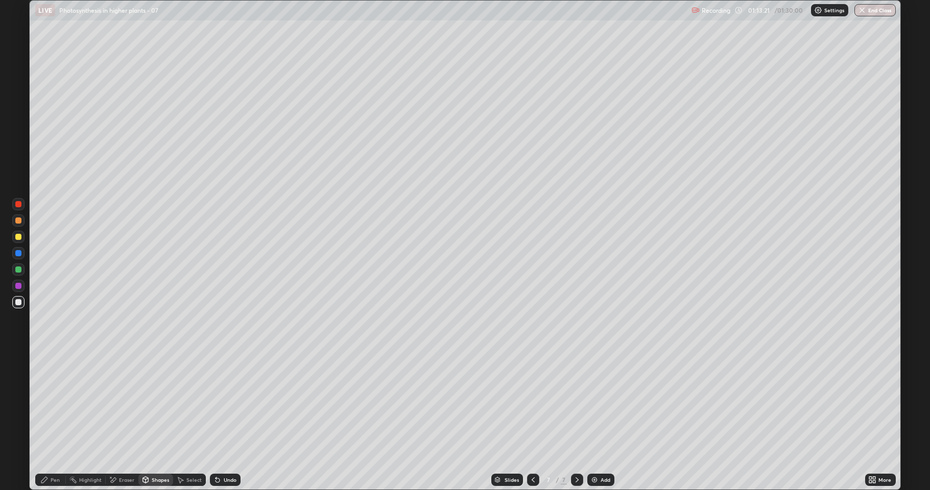
click at [49, 421] on div "Pen" at bounding box center [50, 480] width 31 height 12
click at [20, 303] on div at bounding box center [18, 302] width 6 height 6
click at [19, 287] on div at bounding box center [18, 286] width 6 height 6
click at [529, 421] on icon at bounding box center [533, 480] width 8 height 8
click at [576, 421] on icon at bounding box center [576, 479] width 3 height 5
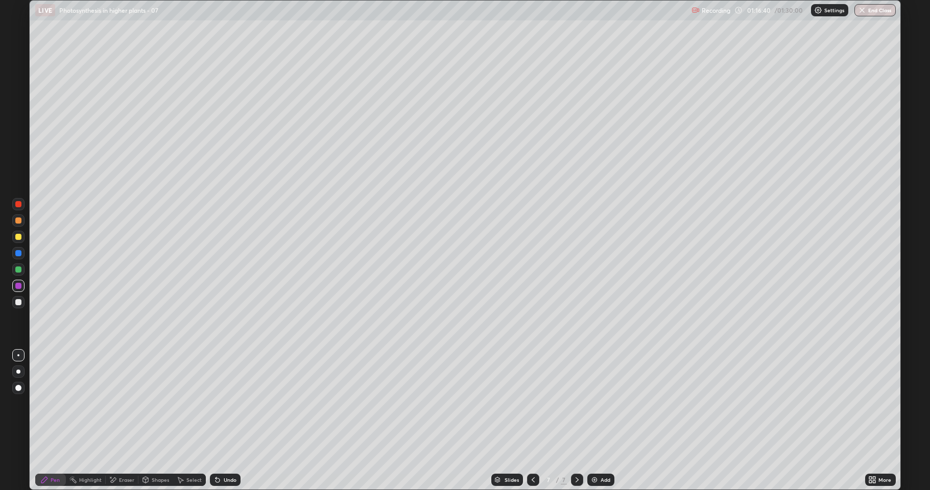
click at [123, 421] on div "Eraser" at bounding box center [126, 479] width 15 height 5
click at [22, 421] on span "Erase all" at bounding box center [18, 462] width 11 height 6
click at [52, 421] on div "Pen" at bounding box center [55, 479] width 9 height 5
click at [18, 237] on div at bounding box center [18, 237] width 6 height 6
click at [531, 421] on icon at bounding box center [533, 480] width 8 height 8
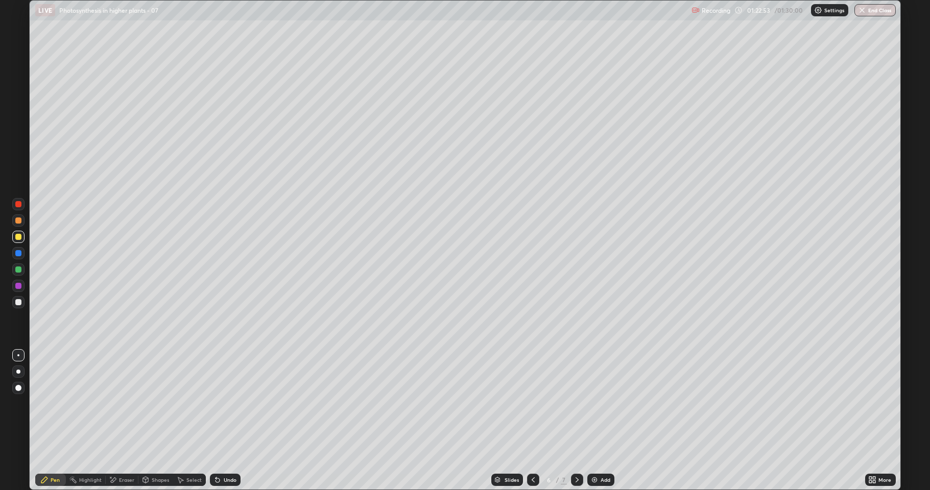
click at [595, 421] on img at bounding box center [594, 480] width 8 height 8
click at [20, 306] on div at bounding box center [18, 302] width 12 height 12
click at [18, 303] on div at bounding box center [18, 302] width 6 height 6
click at [19, 239] on div at bounding box center [18, 237] width 6 height 6
click at [121, 421] on div "Eraser" at bounding box center [122, 480] width 33 height 12
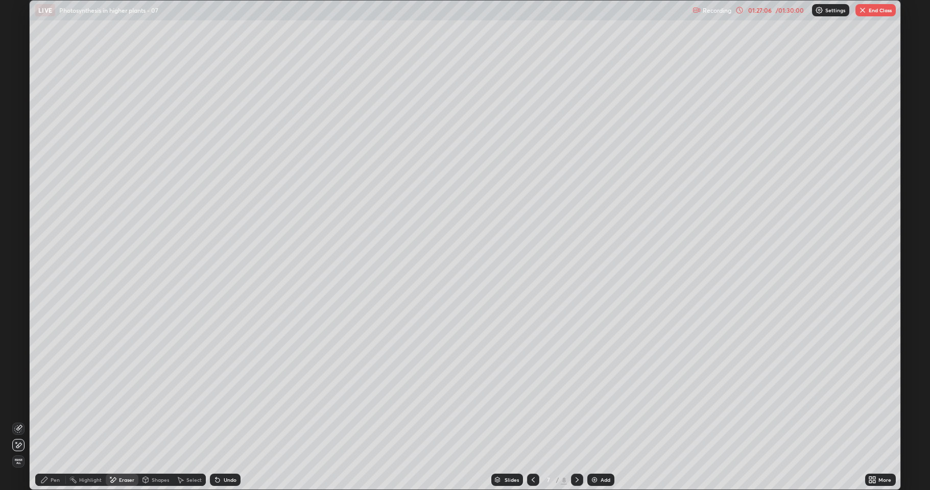
click at [47, 421] on icon at bounding box center [44, 480] width 8 height 8
click at [123, 421] on div "Eraser" at bounding box center [122, 480] width 33 height 20
click at [61, 421] on div "Pen" at bounding box center [50, 480] width 31 height 12
click at [759, 10] on div "01:28:48" at bounding box center [760, 10] width 29 height 6
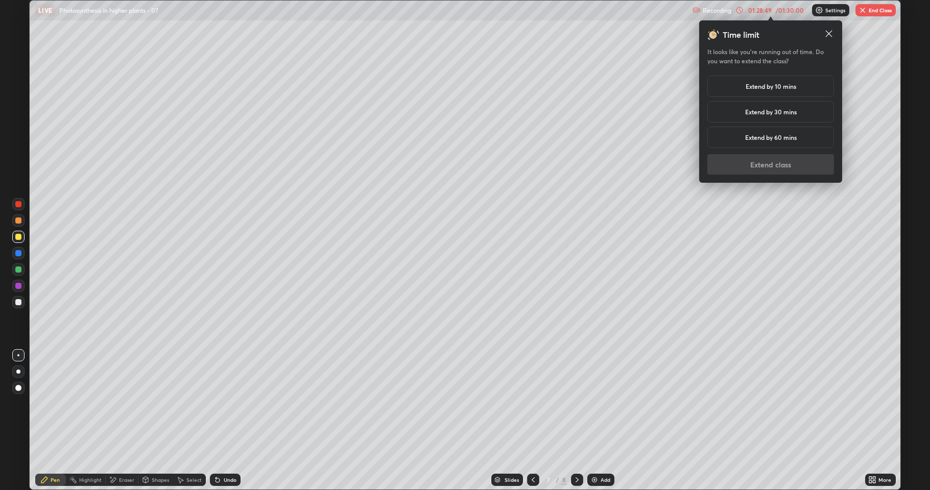
click at [787, 84] on h5 "Extend by 10 mins" at bounding box center [771, 86] width 51 height 9
click at [745, 164] on button "Extend class" at bounding box center [770, 164] width 127 height 20
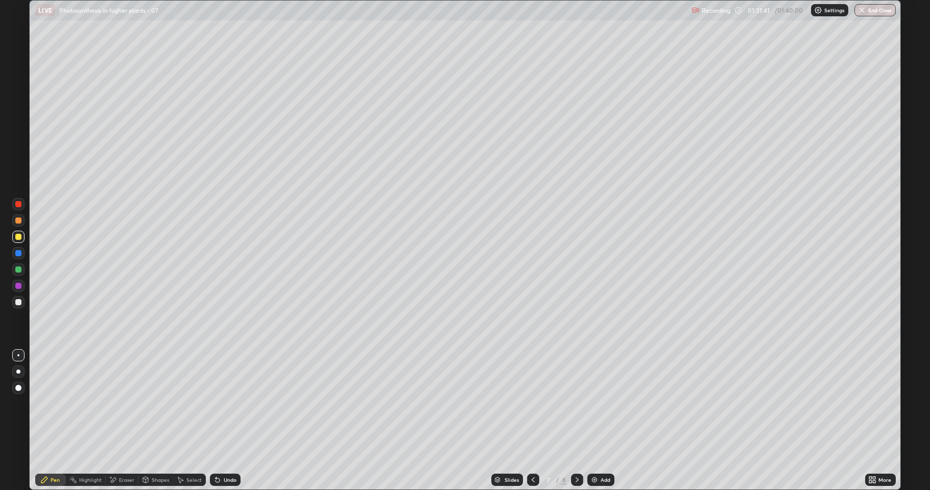
click at [22, 302] on div at bounding box center [18, 302] width 12 height 12
click at [17, 238] on div at bounding box center [18, 237] width 6 height 6
click at [14, 305] on div at bounding box center [18, 302] width 12 height 12
click at [160, 421] on div "Shapes" at bounding box center [160, 479] width 17 height 5
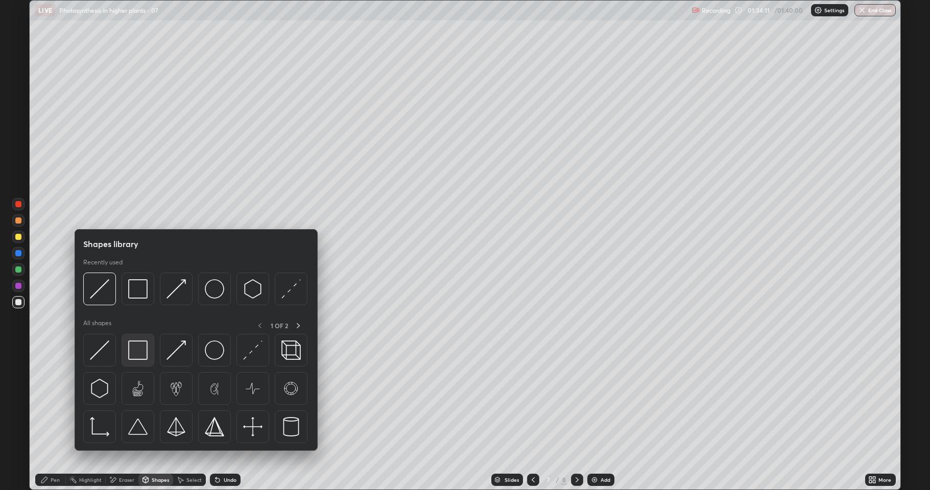
click at [141, 356] on img at bounding box center [137, 350] width 19 height 19
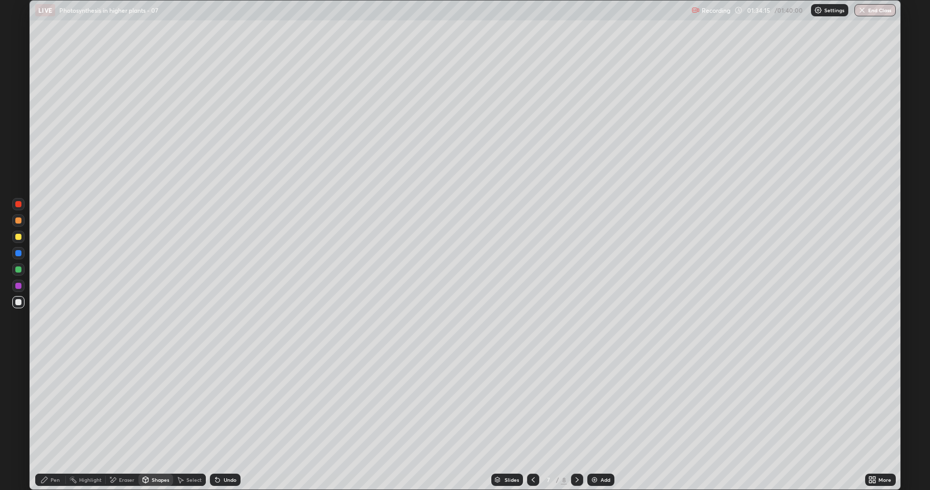
click at [54, 421] on div "Pen" at bounding box center [55, 479] width 9 height 5
click at [16, 287] on div at bounding box center [18, 286] width 6 height 6
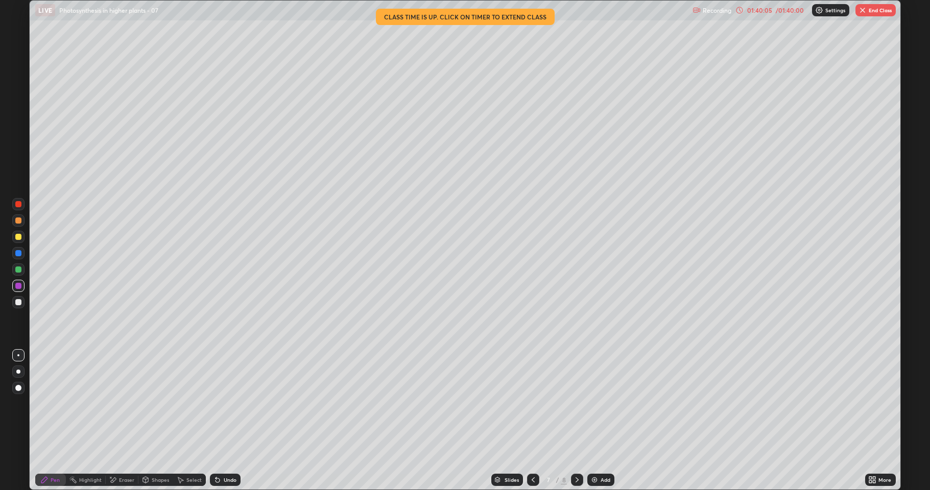
click at [763, 12] on div "01:40:05" at bounding box center [760, 10] width 29 height 6
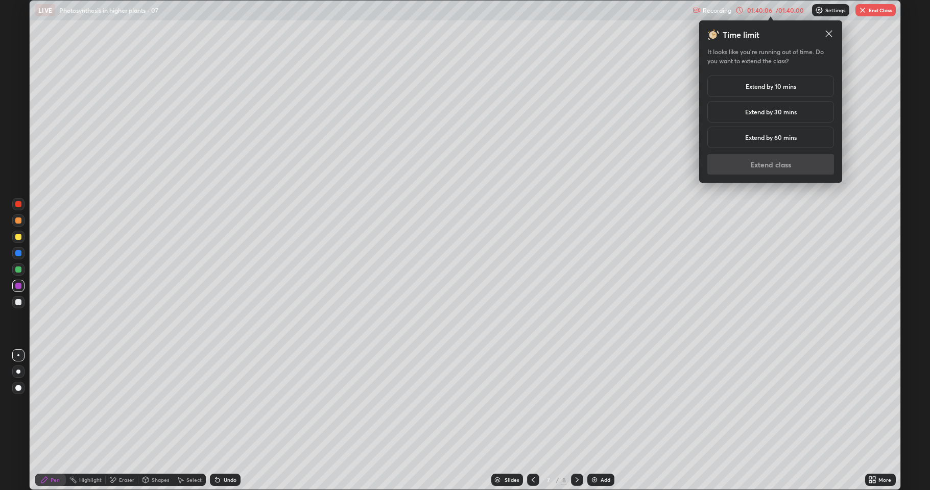
click at [775, 88] on h5 "Extend by 10 mins" at bounding box center [771, 86] width 51 height 9
click at [793, 170] on button "Extend class" at bounding box center [770, 164] width 127 height 20
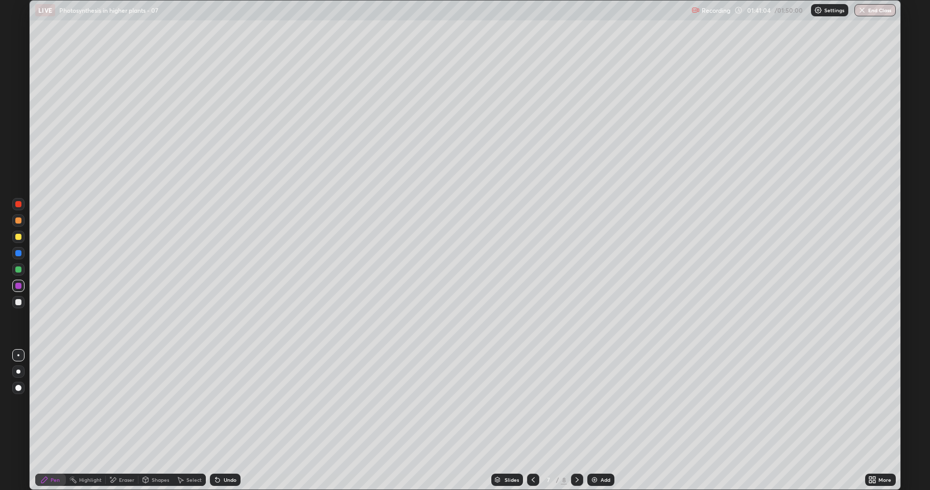
click at [869, 12] on button "End Class" at bounding box center [874, 10] width 41 height 12
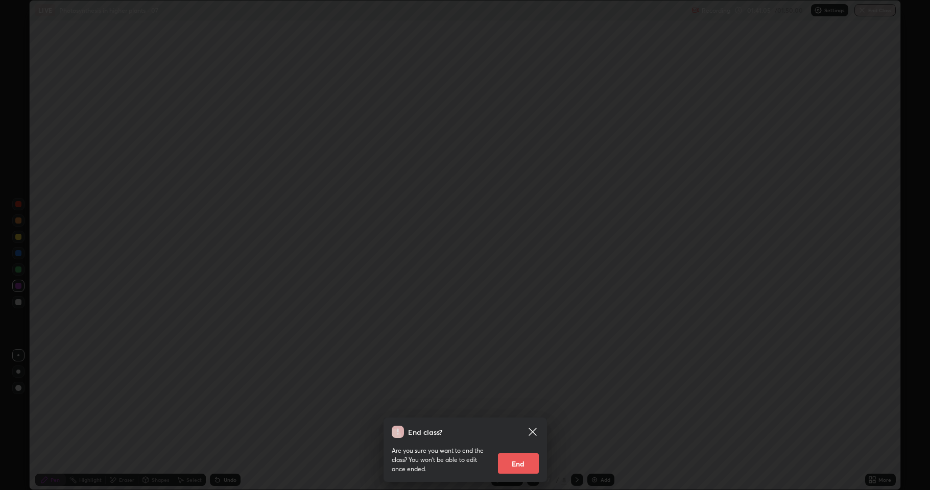
click at [528, 421] on button "End" at bounding box center [518, 463] width 41 height 20
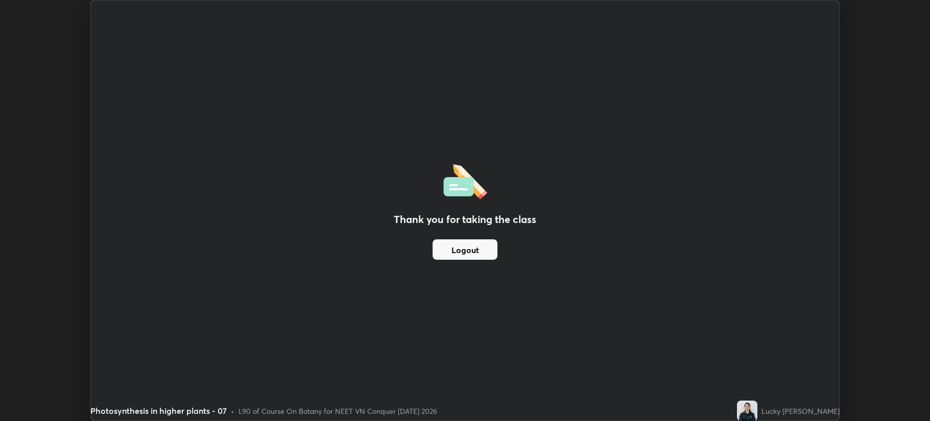
scroll to position [50643, 50134]
